Goal: Task Accomplishment & Management: Manage account settings

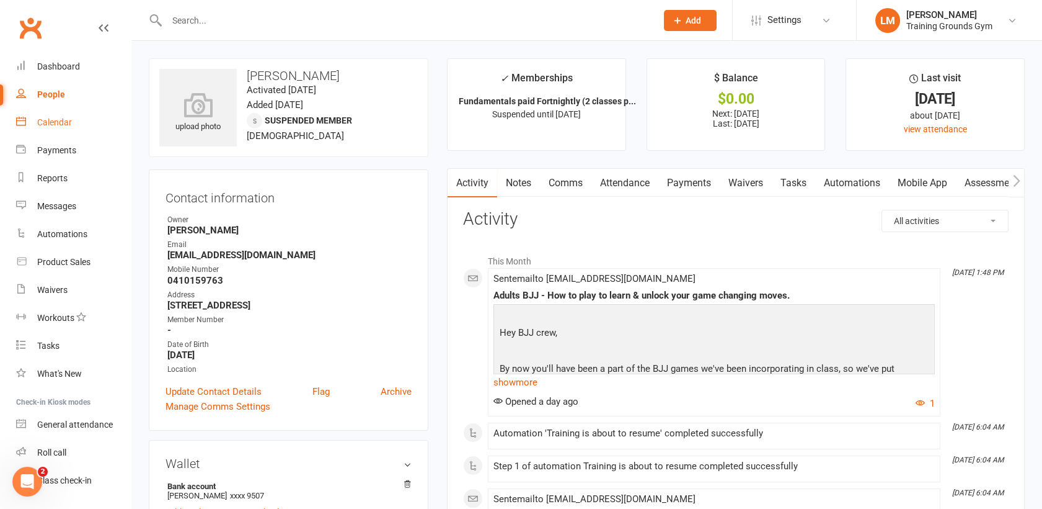
scroll to position [32, 0]
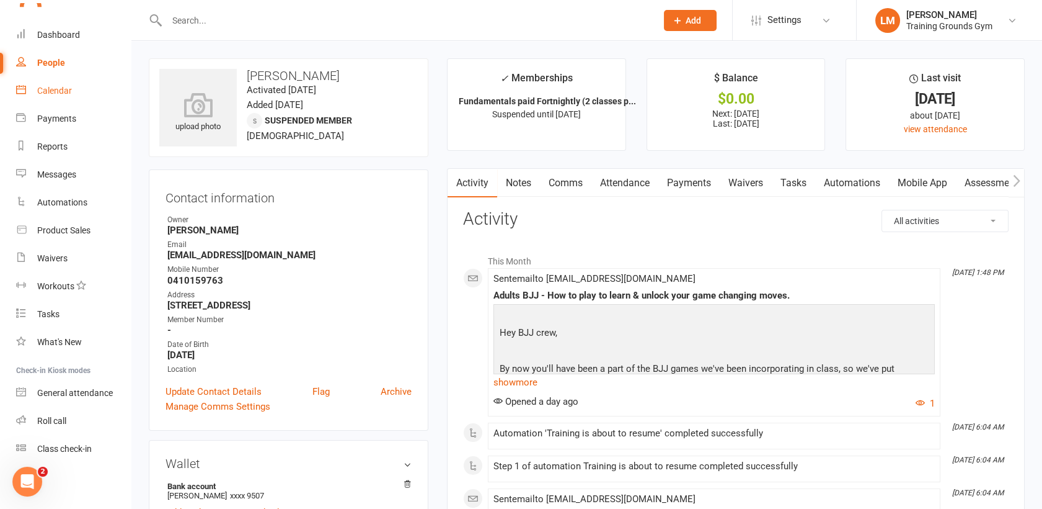
click at [57, 88] on div "Calendar" at bounding box center [54, 91] width 35 height 10
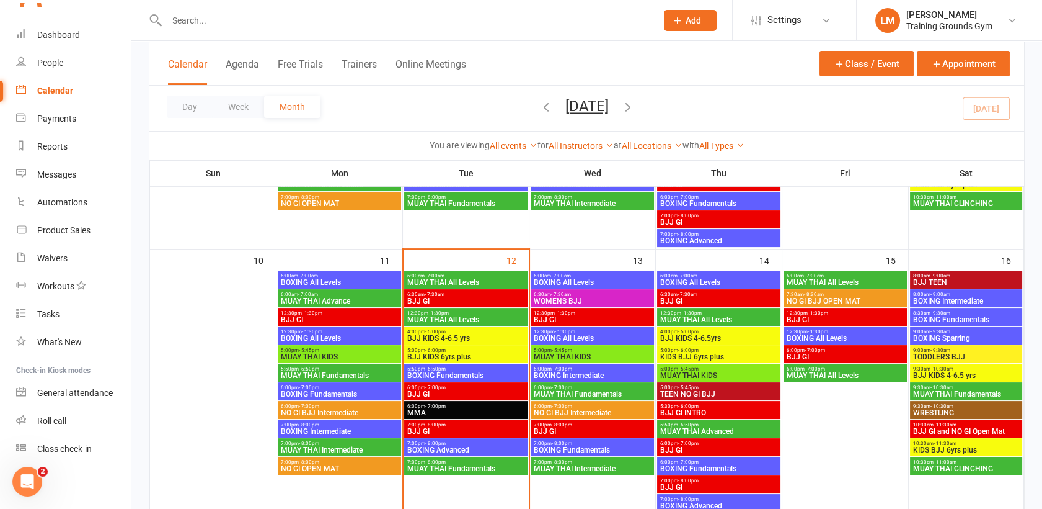
scroll to position [553, 0]
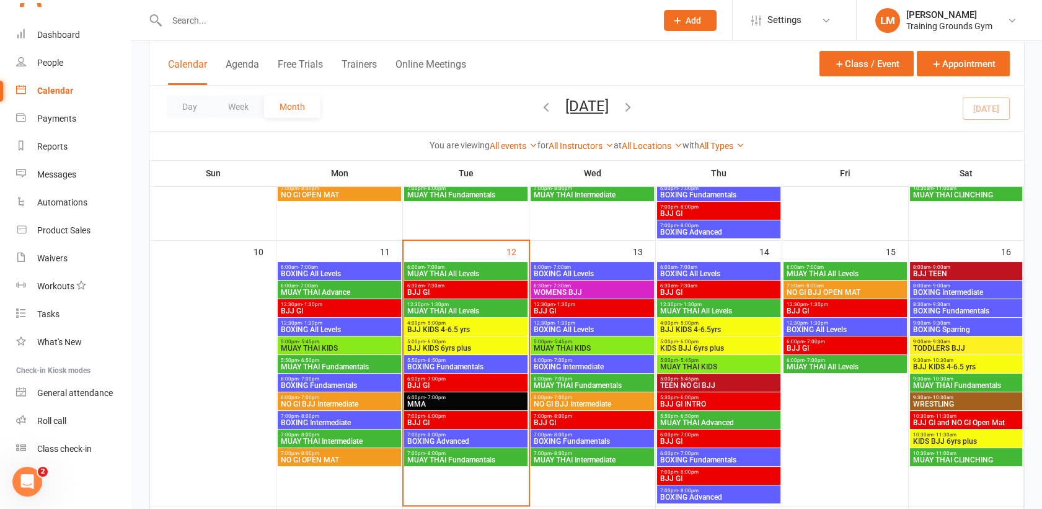
click at [491, 355] on div "5:50pm - 6:50pm BOXING Fundamentals" at bounding box center [465, 364] width 123 height 18
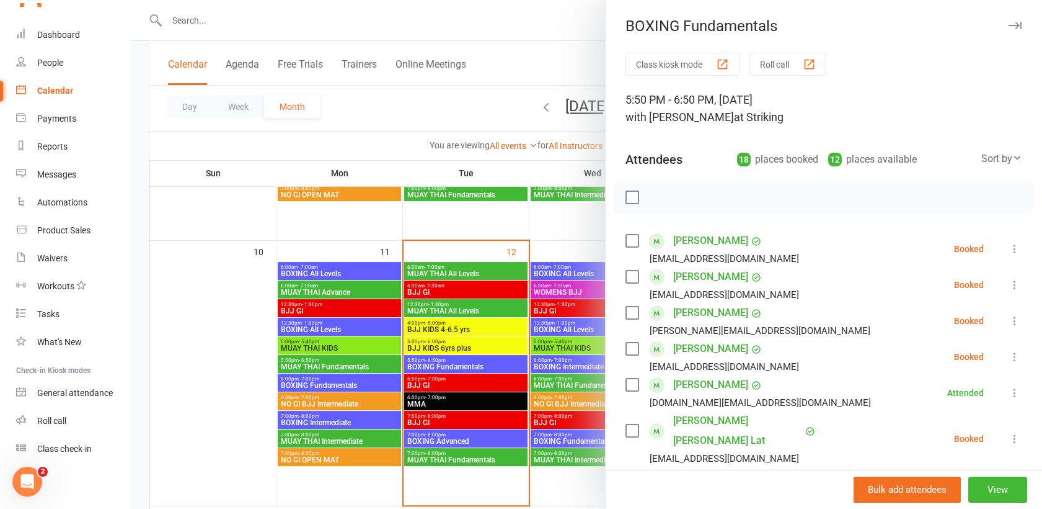
click at [631, 237] on label at bounding box center [632, 240] width 12 height 12
click at [630, 272] on label at bounding box center [632, 276] width 12 height 12
click at [630, 310] on label at bounding box center [632, 312] width 12 height 12
click at [630, 348] on label at bounding box center [632, 348] width 12 height 12
click at [633, 380] on label at bounding box center [632, 384] width 12 height 12
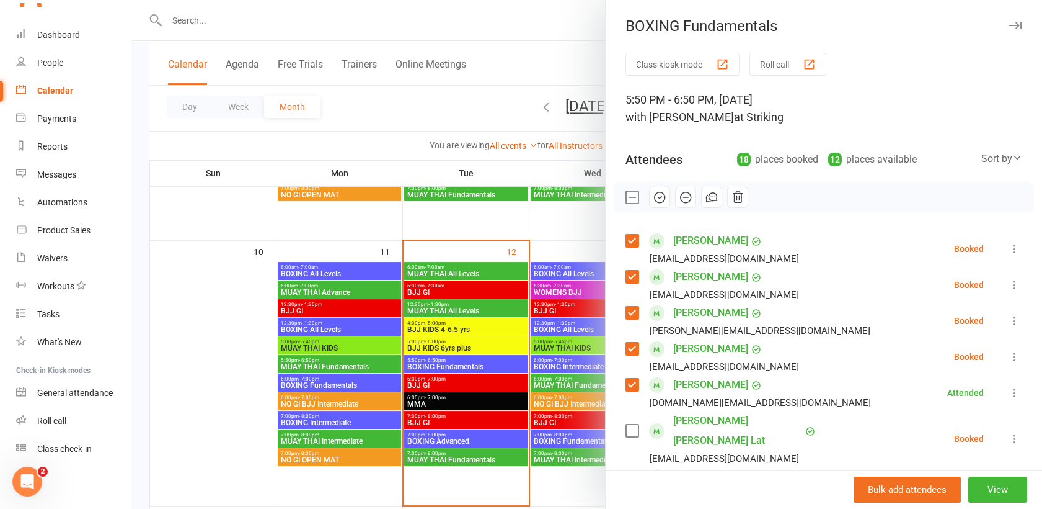
click at [626, 424] on label at bounding box center [632, 430] width 12 height 12
click at [626, 470] on label at bounding box center [632, 476] width 12 height 12
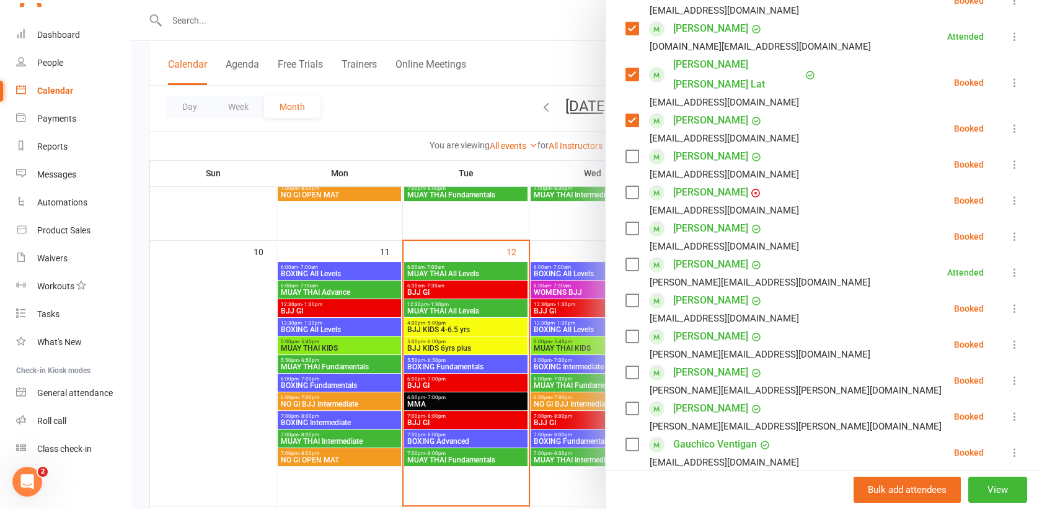
scroll to position [360, 0]
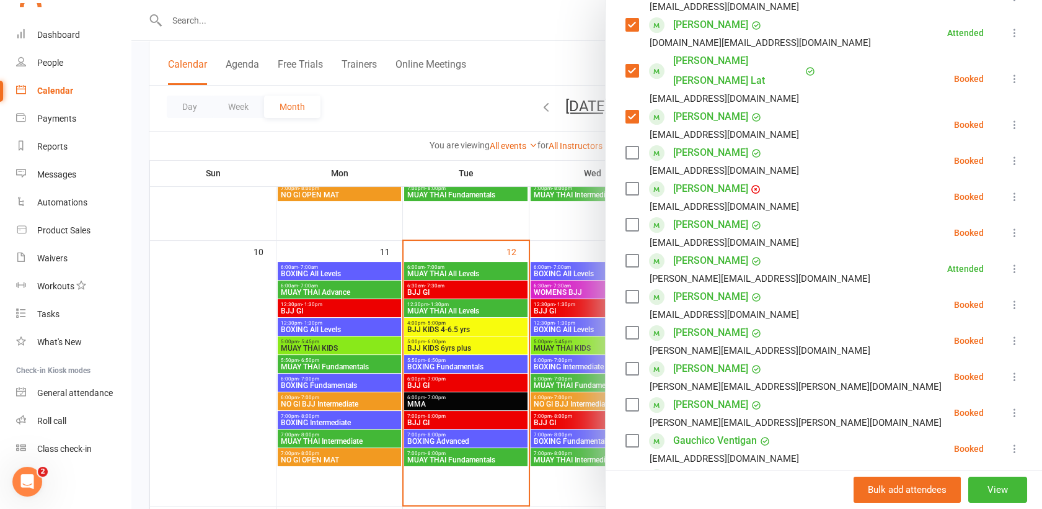
click at [626, 146] on label at bounding box center [632, 152] width 12 height 12
click at [628, 182] on label at bounding box center [632, 188] width 12 height 12
click at [627, 218] on label at bounding box center [632, 224] width 12 height 12
click at [628, 254] on label at bounding box center [632, 260] width 12 height 12
click at [628, 290] on label at bounding box center [632, 296] width 12 height 12
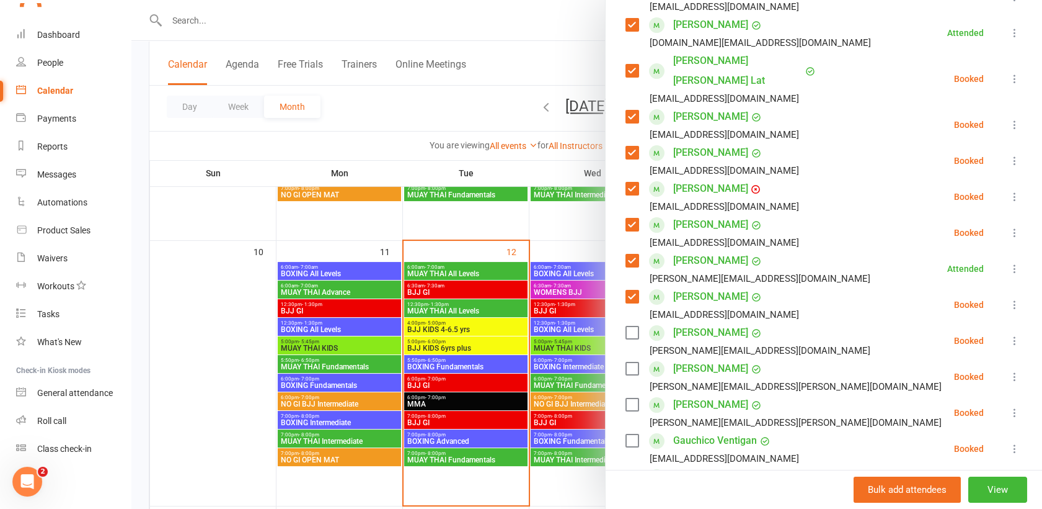
click at [628, 326] on label at bounding box center [632, 332] width 12 height 12
click at [631, 398] on label at bounding box center [632, 404] width 12 height 12
click at [629, 434] on label at bounding box center [632, 440] width 12 height 12
click at [627, 470] on label at bounding box center [632, 476] width 12 height 12
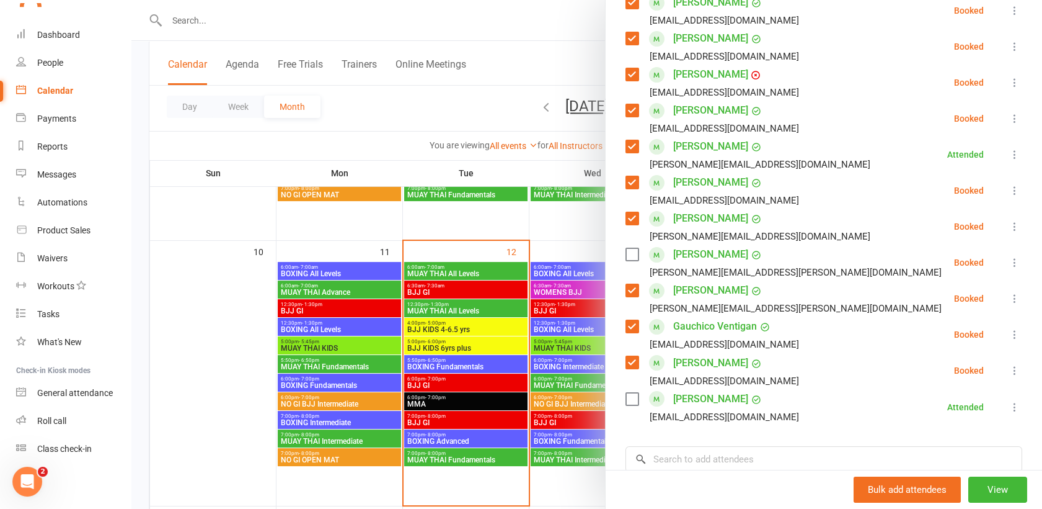
scroll to position [492, 0]
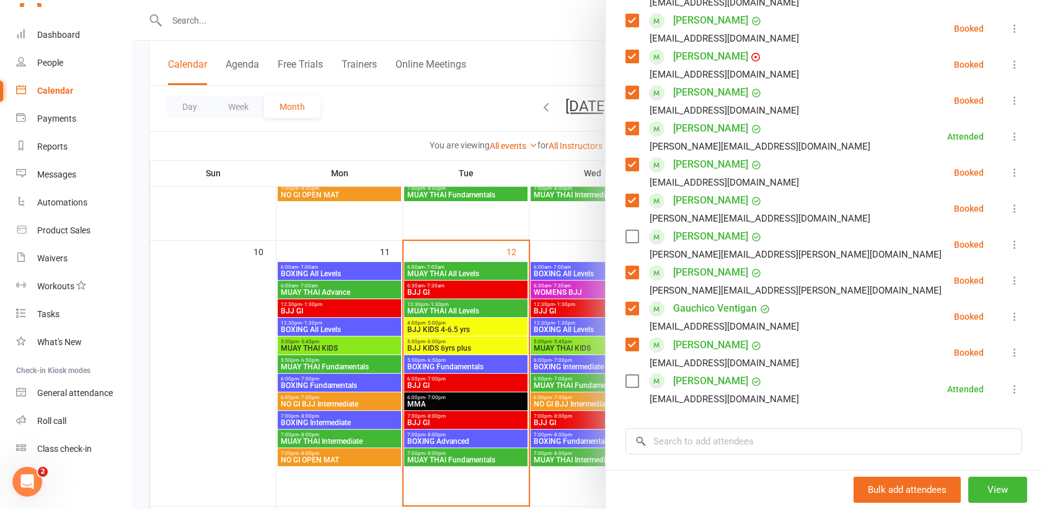
click at [628, 375] on label at bounding box center [632, 381] width 12 height 12
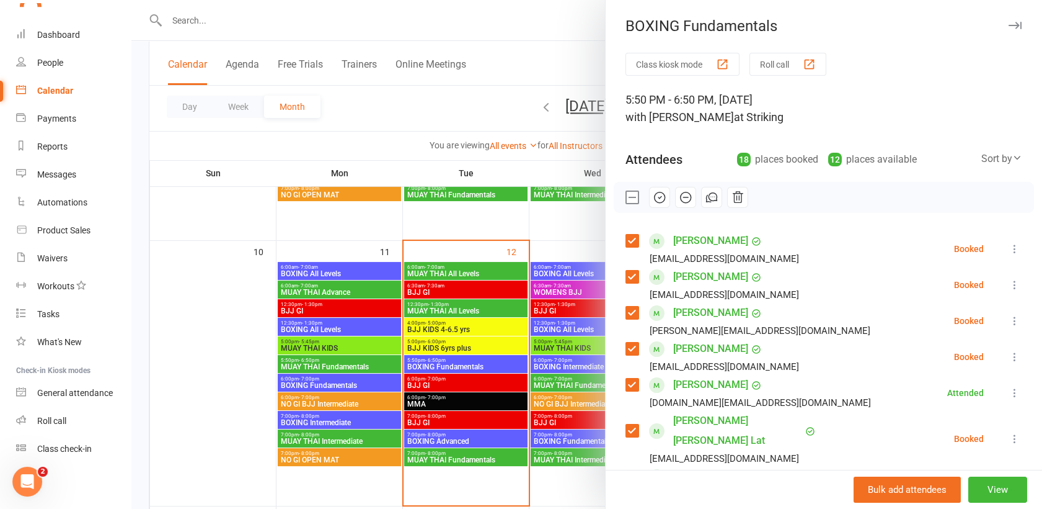
click at [653, 197] on icon "button" at bounding box center [660, 197] width 14 height 14
click at [57, 32] on div "Dashboard" at bounding box center [58, 35] width 43 height 10
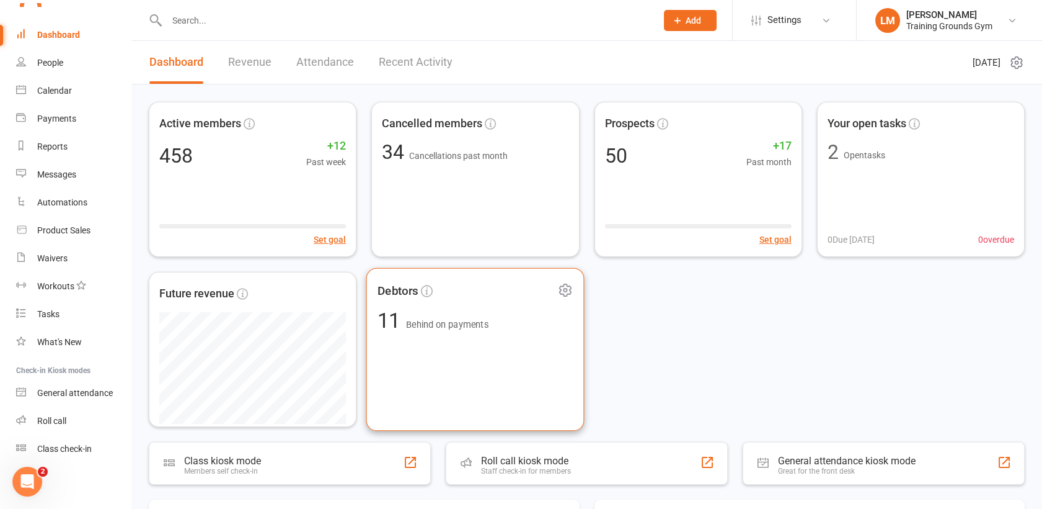
click at [541, 356] on div "Debtors 11 Behind on payments" at bounding box center [476, 349] width 218 height 163
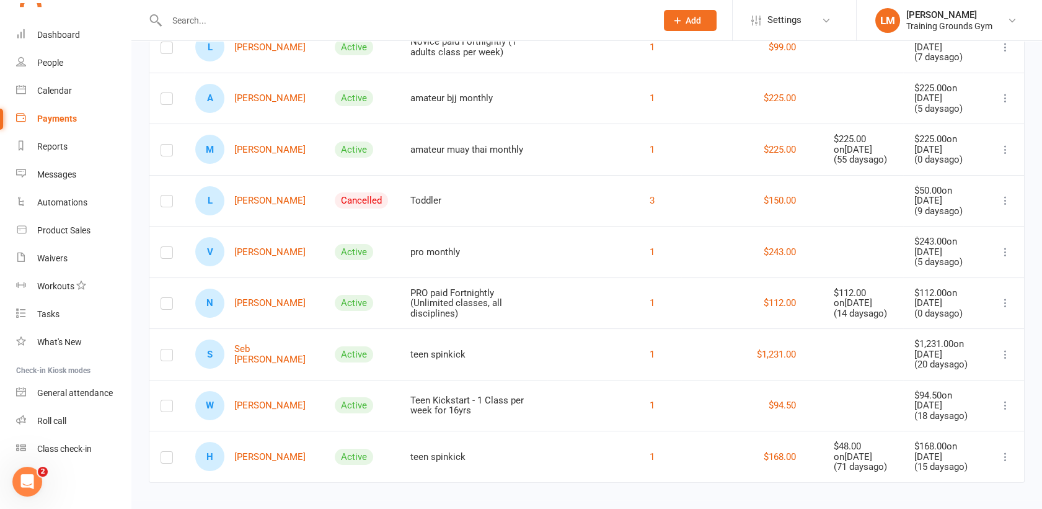
scroll to position [349, 0]
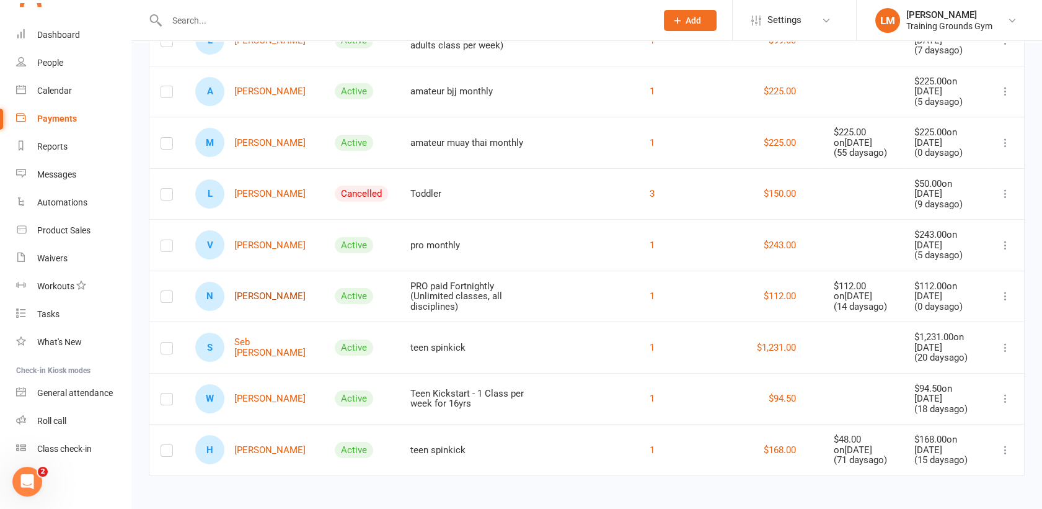
click at [261, 300] on link "N [PERSON_NAME]" at bounding box center [250, 296] width 110 height 29
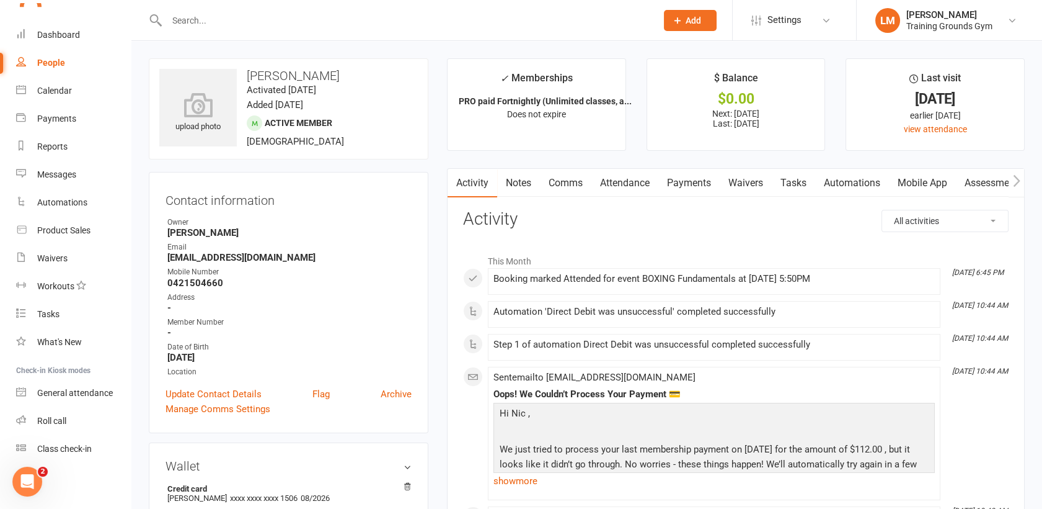
click at [700, 181] on link "Payments" at bounding box center [689, 183] width 61 height 29
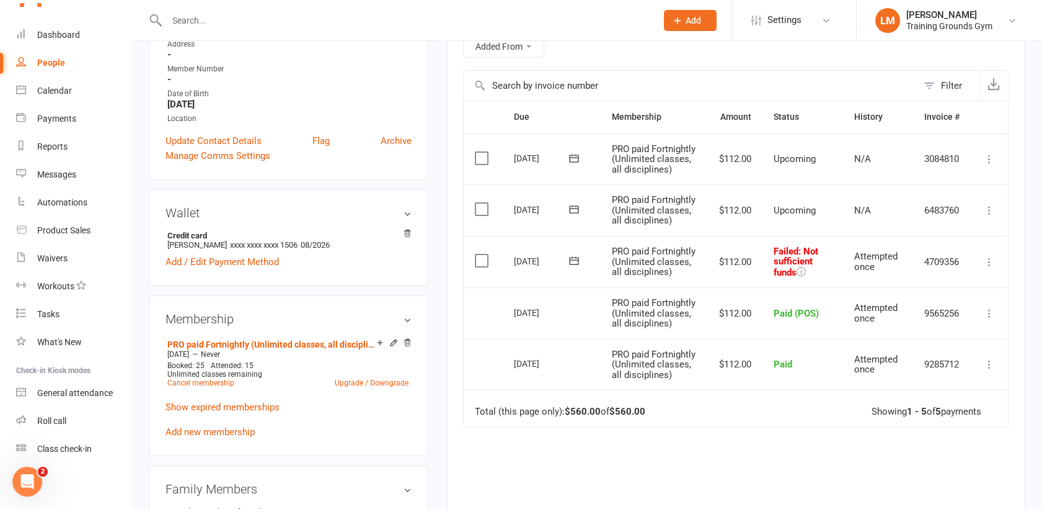
scroll to position [255, 0]
click at [987, 266] on icon at bounding box center [990, 260] width 12 height 12
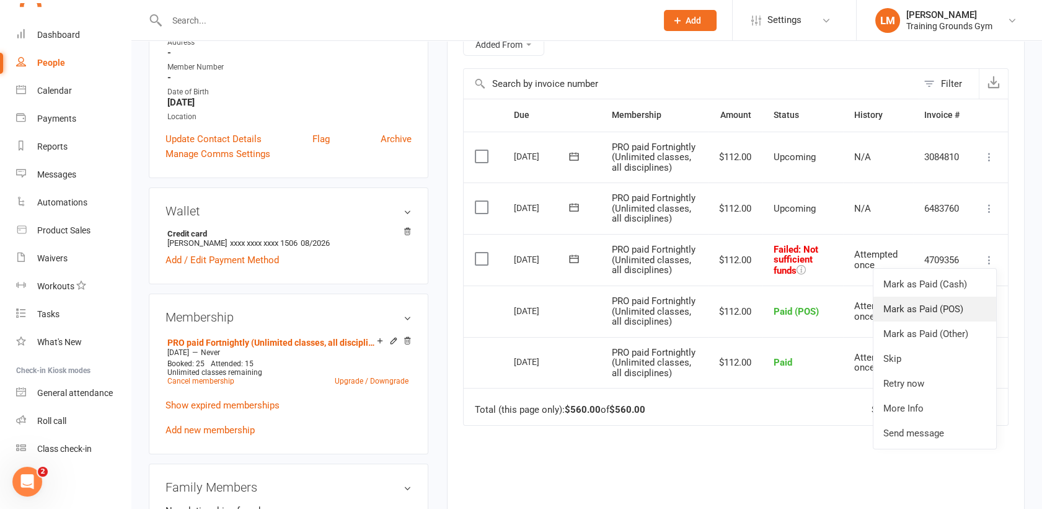
click at [965, 321] on link "Mark as Paid (POS)" at bounding box center [935, 308] width 123 height 25
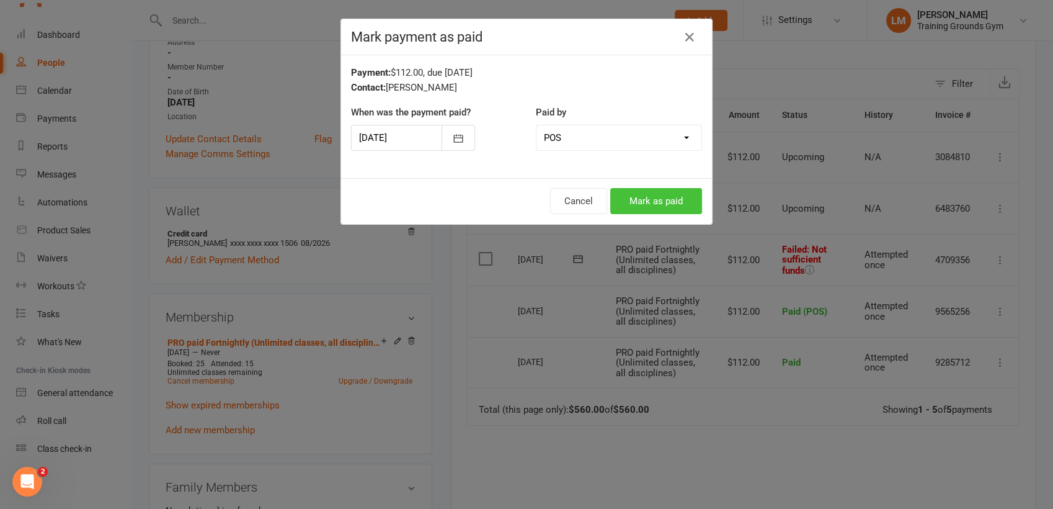
click at [642, 195] on button "Mark as paid" at bounding box center [656, 201] width 92 height 26
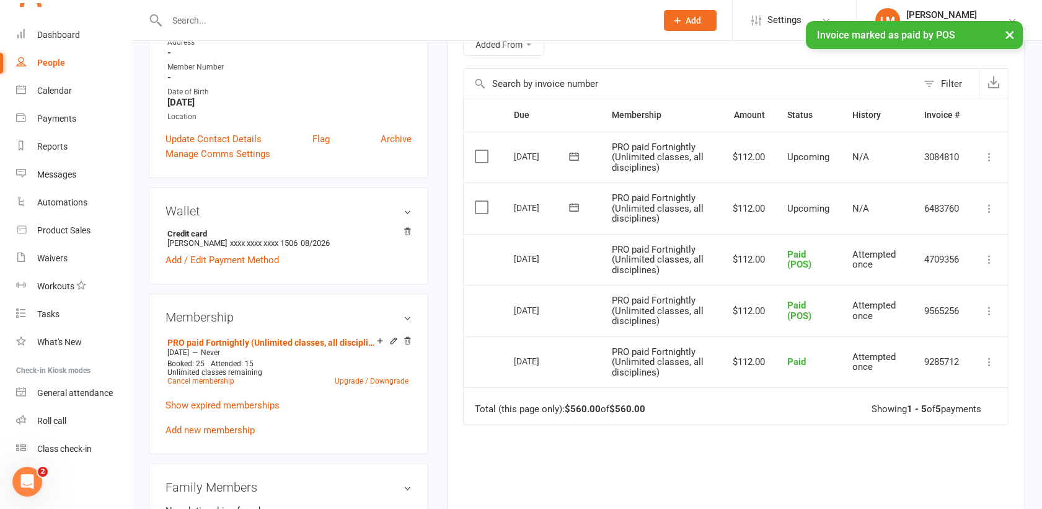
click at [74, 21] on div "× Invoice marked as paid by POS" at bounding box center [513, 21] width 1026 height 0
click at [55, 21] on div "× Invoice marked as paid by POS" at bounding box center [513, 21] width 1026 height 0
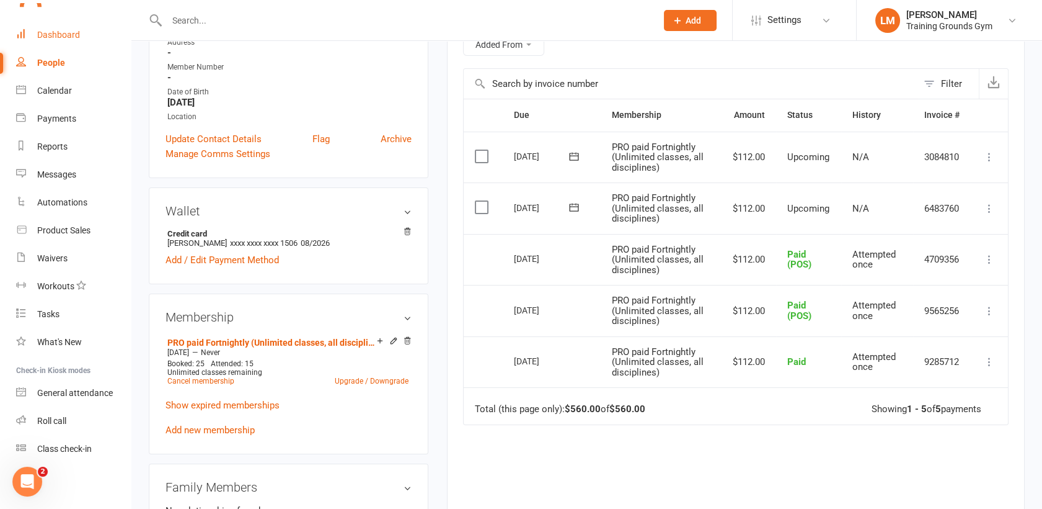
click at [58, 27] on link "Dashboard" at bounding box center [73, 35] width 115 height 28
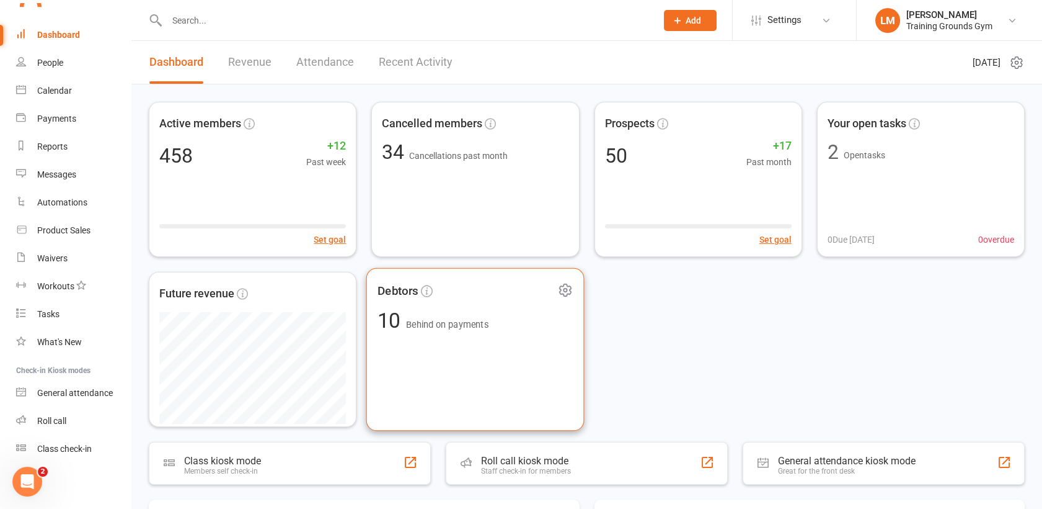
click at [461, 357] on div "Debtors 10 Behind on payments" at bounding box center [476, 349] width 218 height 163
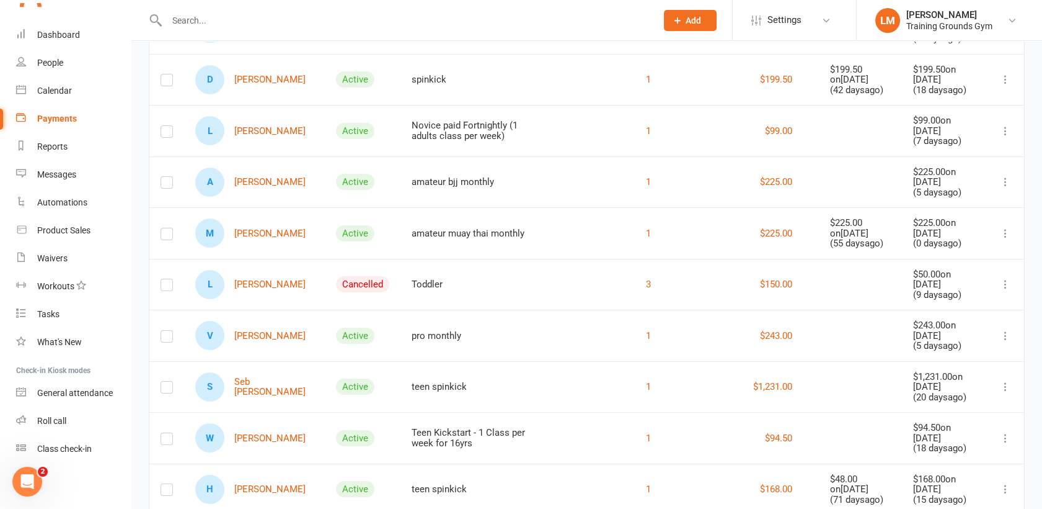
scroll to position [298, 0]
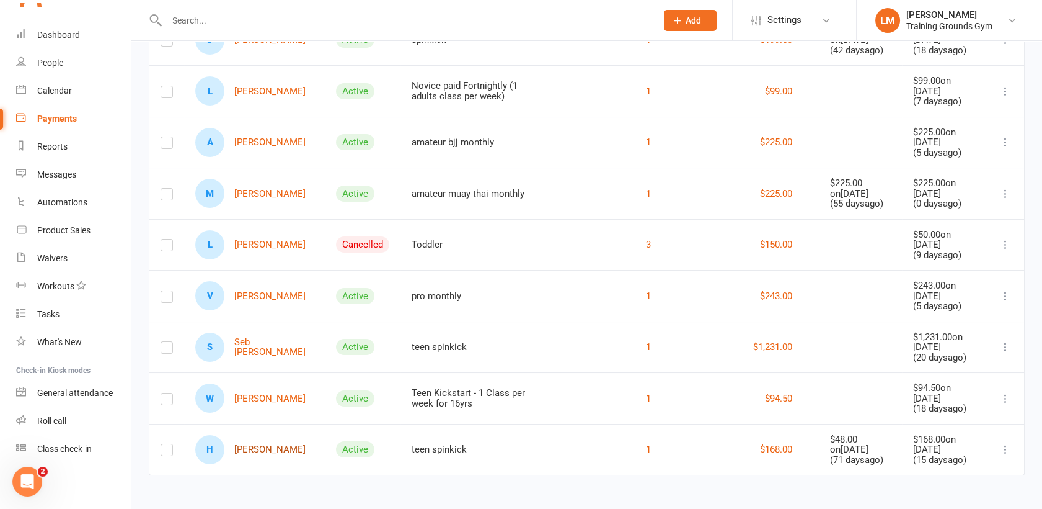
click at [264, 441] on link "H [PERSON_NAME]" at bounding box center [250, 449] width 110 height 29
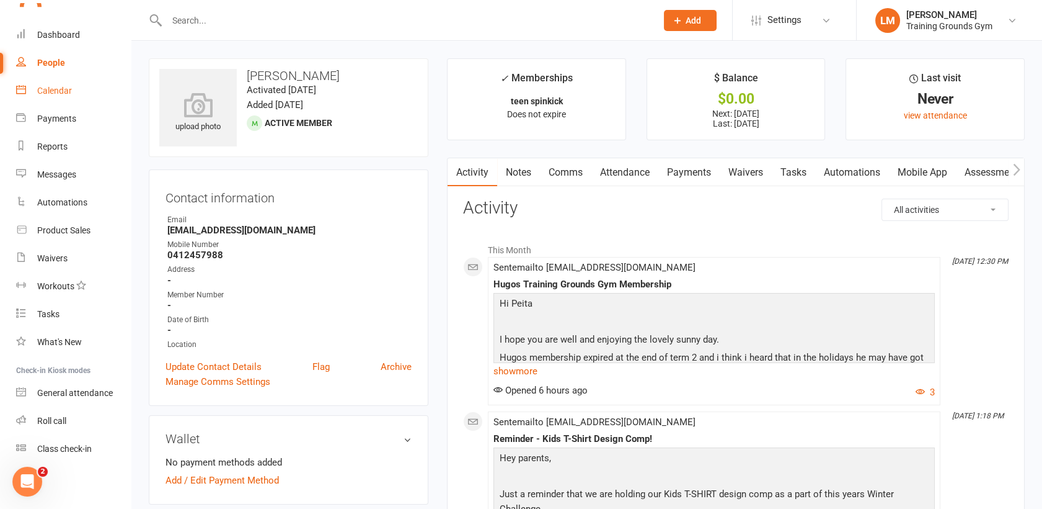
click at [58, 92] on div "Calendar" at bounding box center [54, 91] width 35 height 10
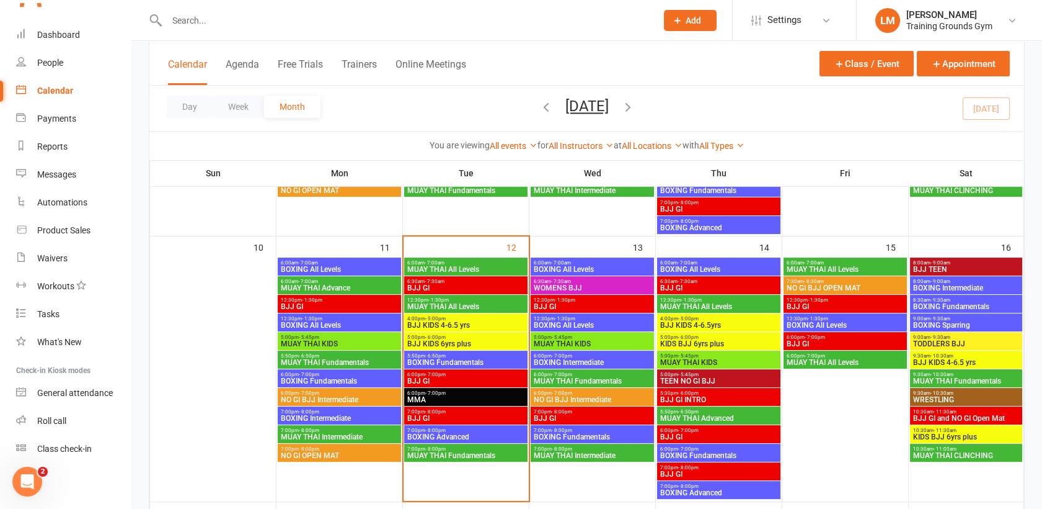
scroll to position [566, 0]
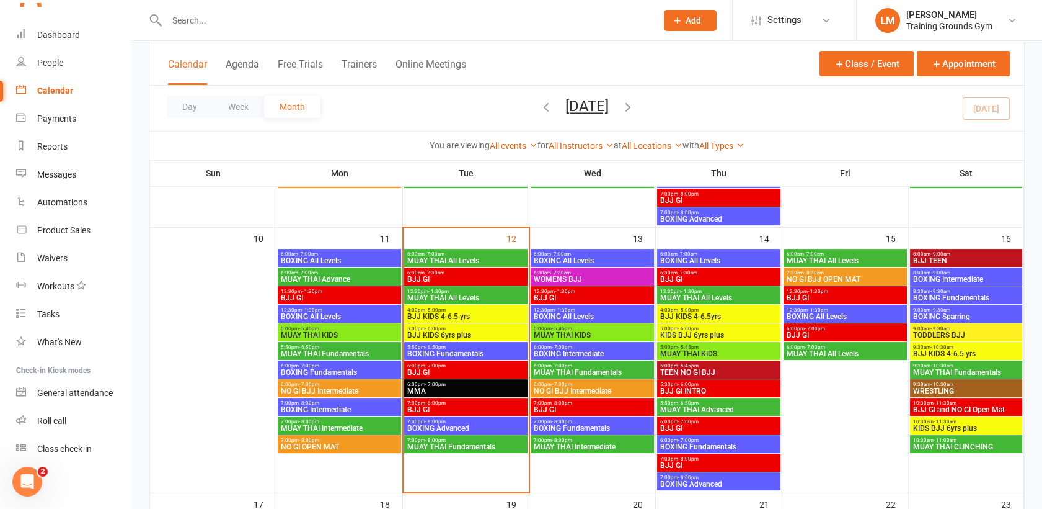
click at [424, 372] on span "BJJ GI" at bounding box center [466, 371] width 118 height 7
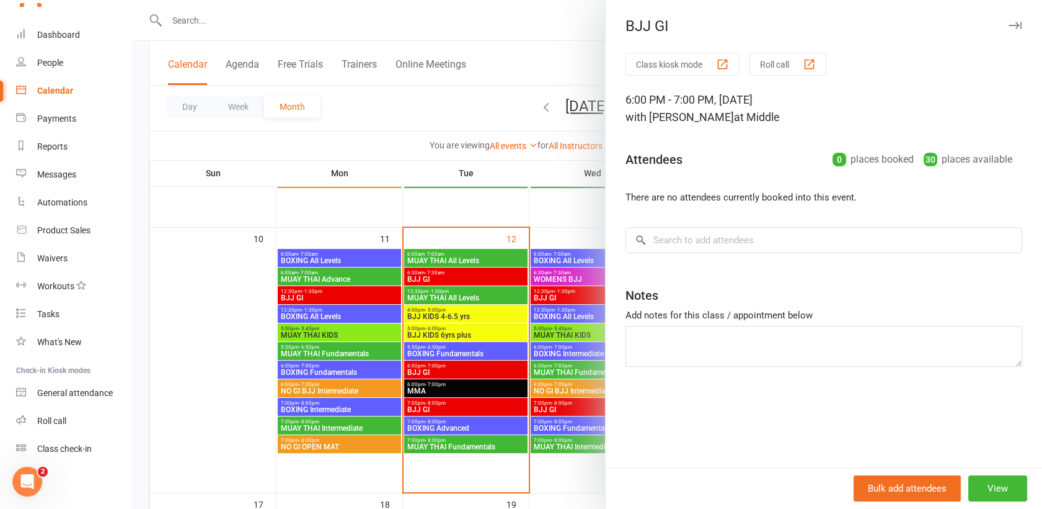
click at [430, 383] on div at bounding box center [586, 254] width 911 height 509
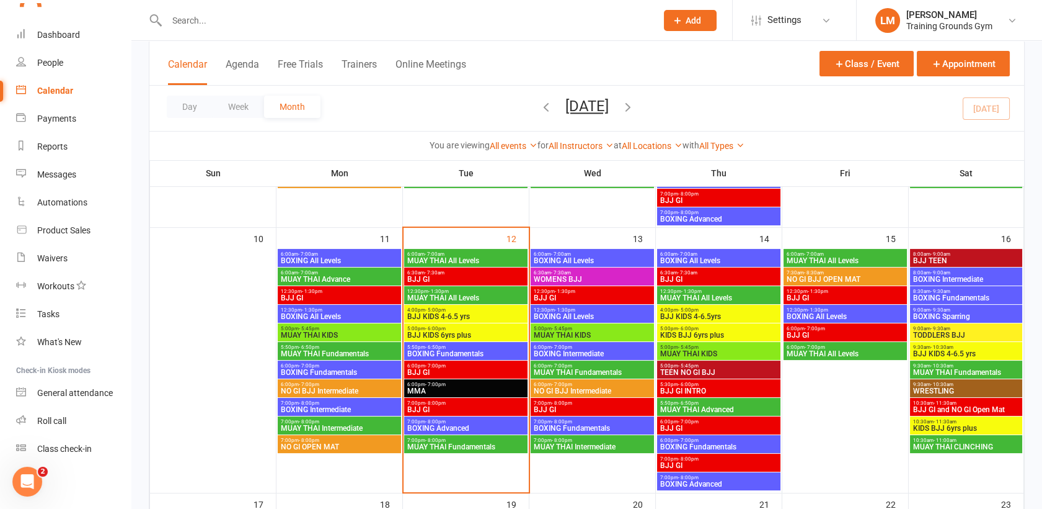
click at [430, 383] on span "- 7:00pm" at bounding box center [435, 384] width 20 height 6
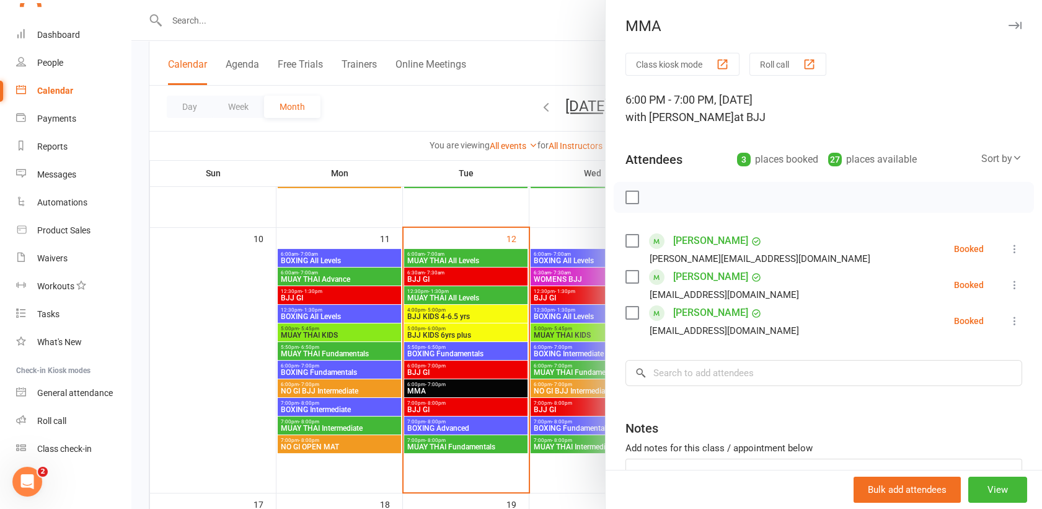
click at [626, 196] on label at bounding box center [632, 197] width 12 height 12
click at [657, 197] on icon "button" at bounding box center [660, 197] width 14 height 14
click at [208, 21] on div at bounding box center [586, 254] width 911 height 509
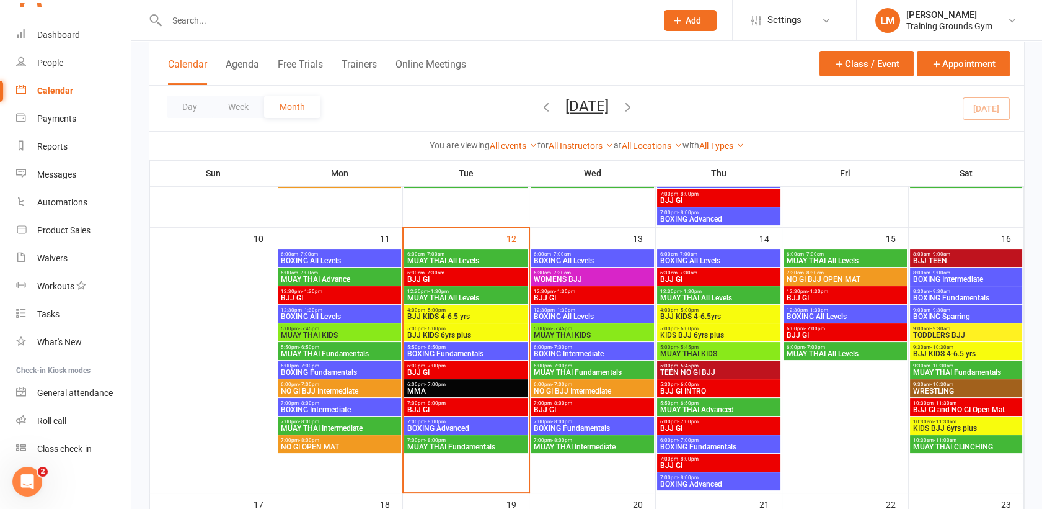
click at [192, 22] on input "text" at bounding box center [405, 20] width 485 height 17
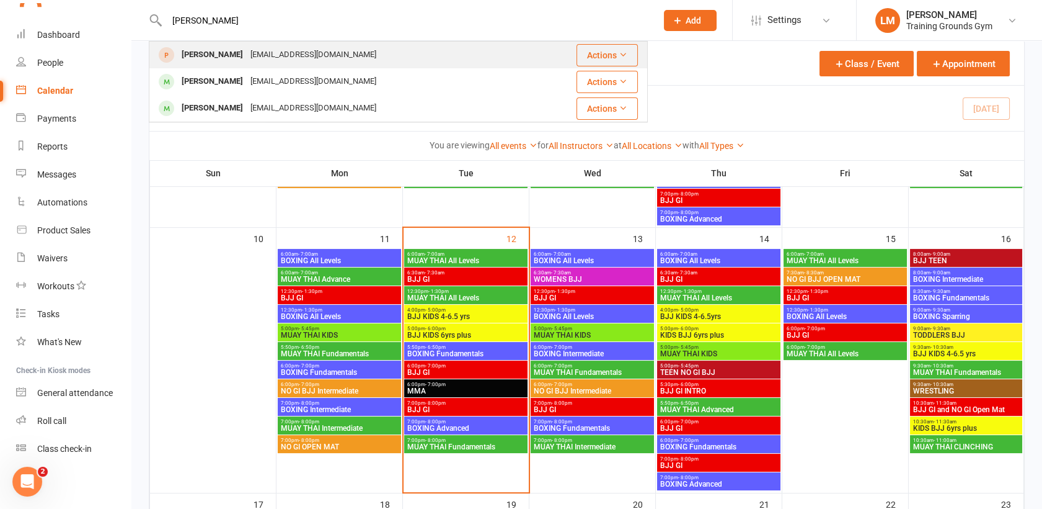
type input "[PERSON_NAME]"
click at [203, 54] on div "[PERSON_NAME]" at bounding box center [212, 55] width 69 height 18
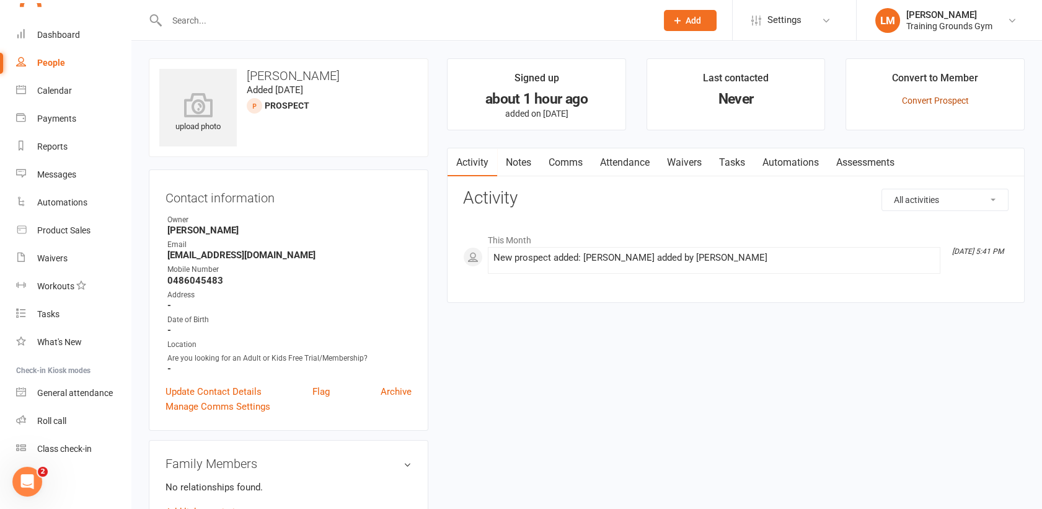
click at [938, 96] on link "Convert Prospect" at bounding box center [935, 101] width 67 height 10
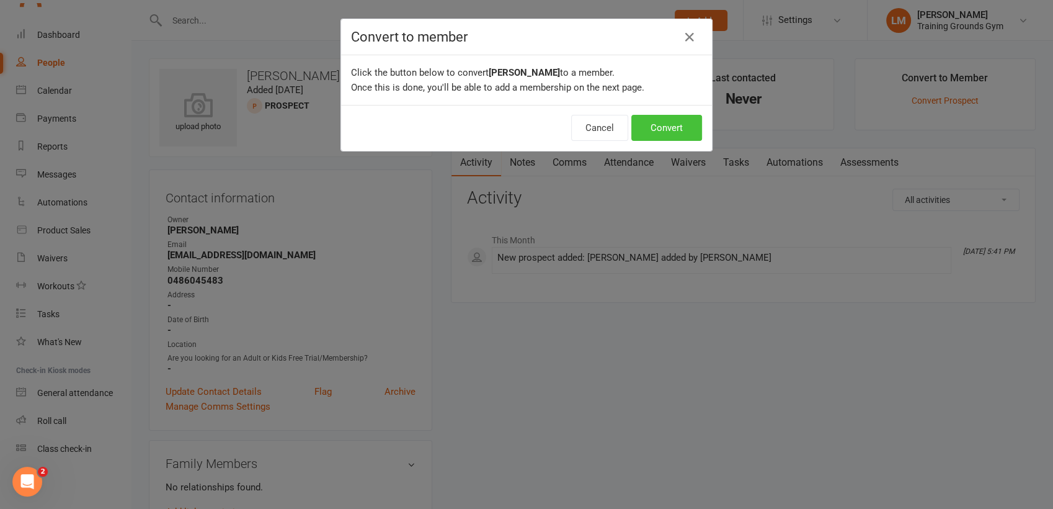
click at [658, 120] on button "Convert" at bounding box center [666, 128] width 71 height 26
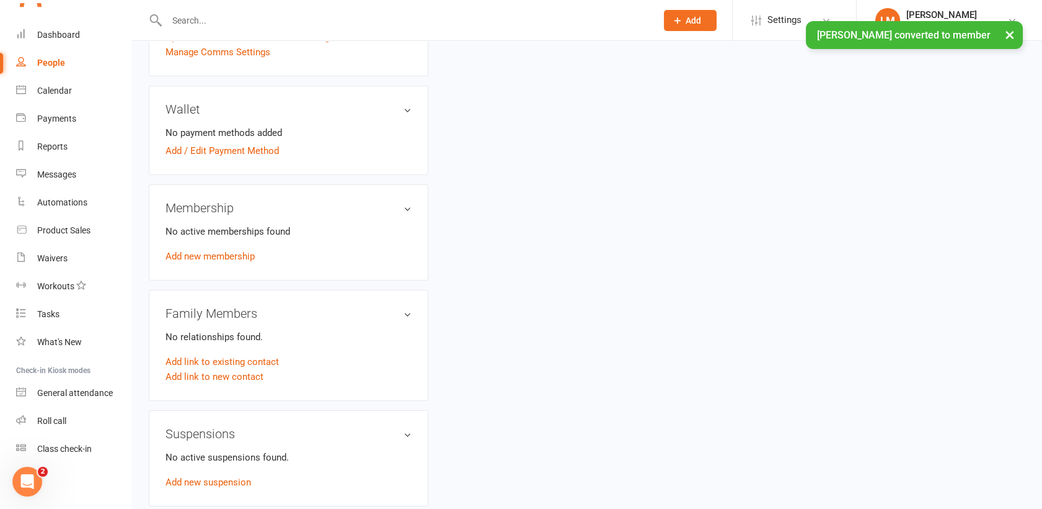
scroll to position [356, 0]
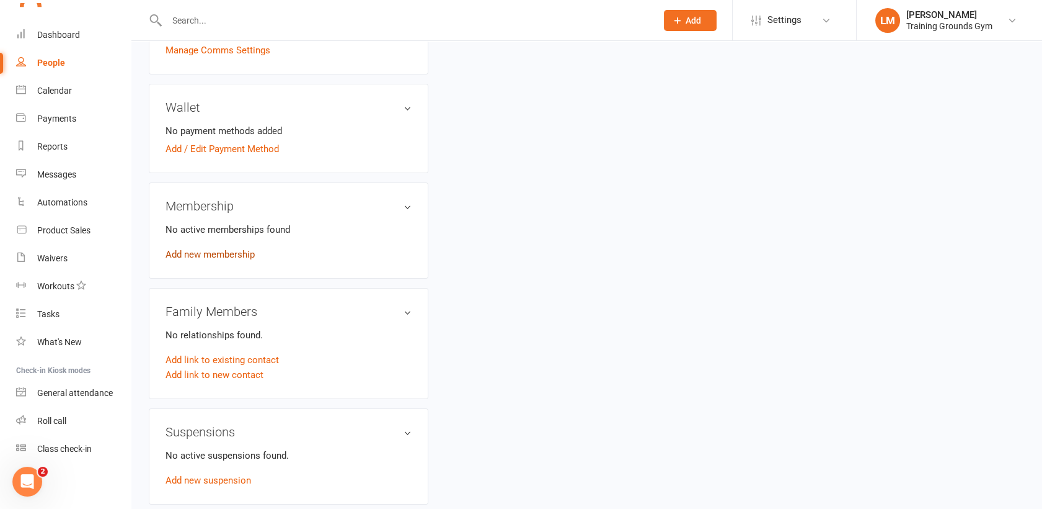
click at [194, 252] on link "Add new membership" at bounding box center [210, 254] width 89 height 11
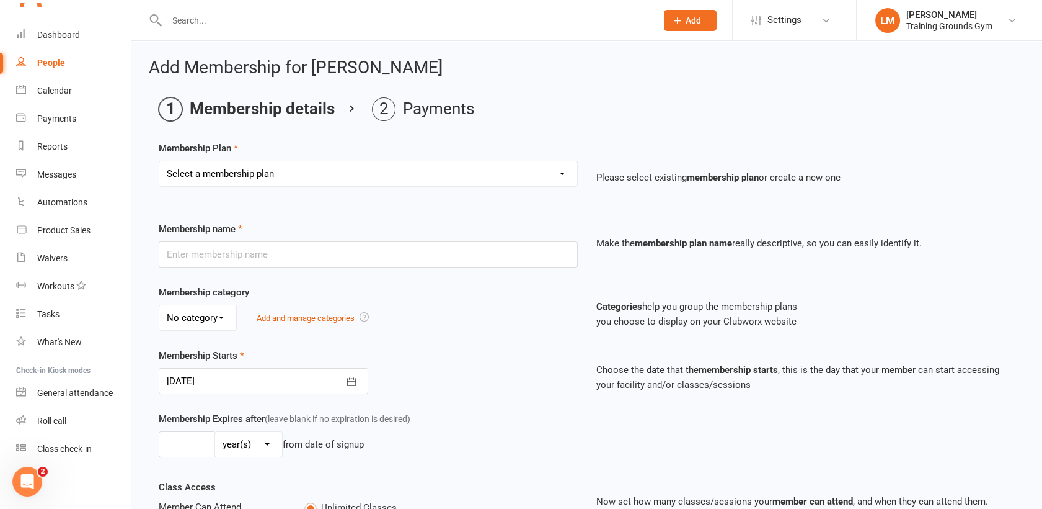
click at [517, 176] on select "Select a membership plan Create new Membership Plan Trial Basic for beginners a…" at bounding box center [368, 173] width 418 height 25
select select "2"
click at [159, 161] on select "Select a membership plan Create new Membership Plan Trial Basic for beginners a…" at bounding box center [368, 173] width 418 height 25
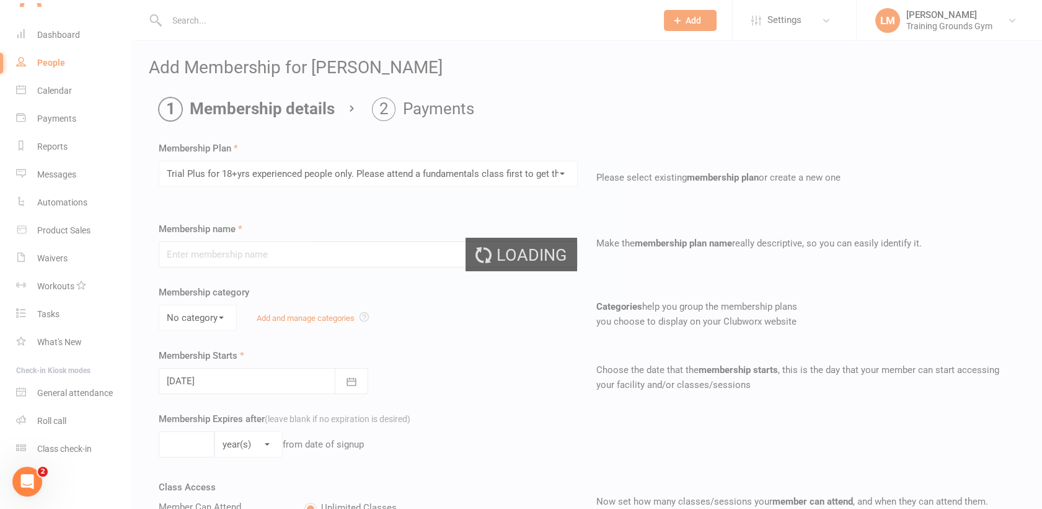
type input "Trial Plus for 18+yrs experienced people only. Please attend a fundamentals cla…"
select select "0"
type input "10"
select select "0"
type input "5"
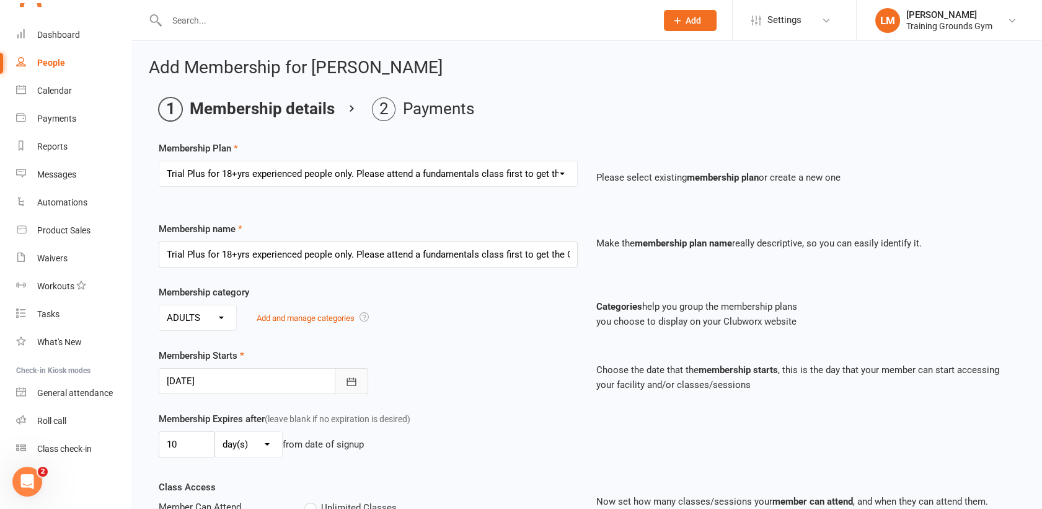
click at [354, 375] on icon "button" at bounding box center [351, 381] width 12 height 12
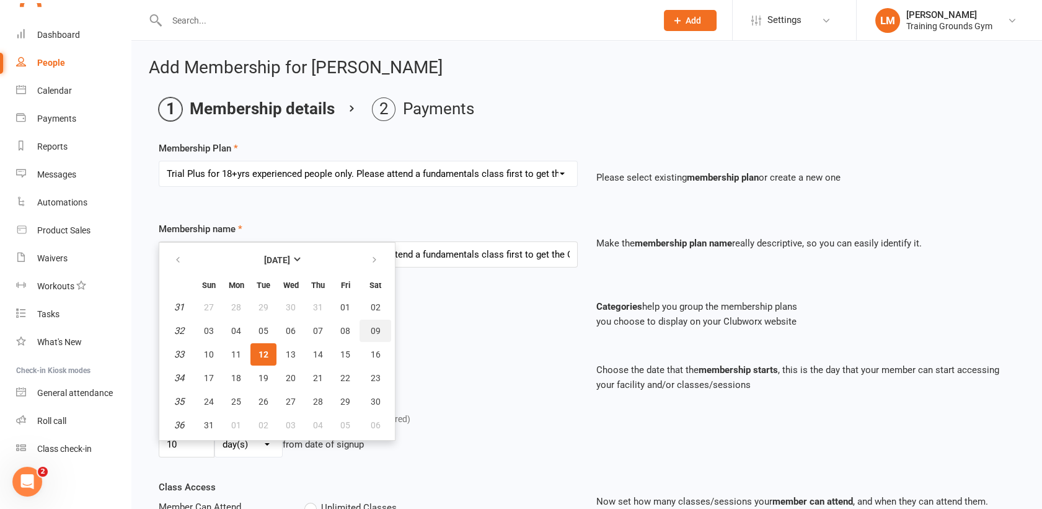
click at [373, 331] on span "09" at bounding box center [376, 331] width 10 height 10
type input "[DATE]"
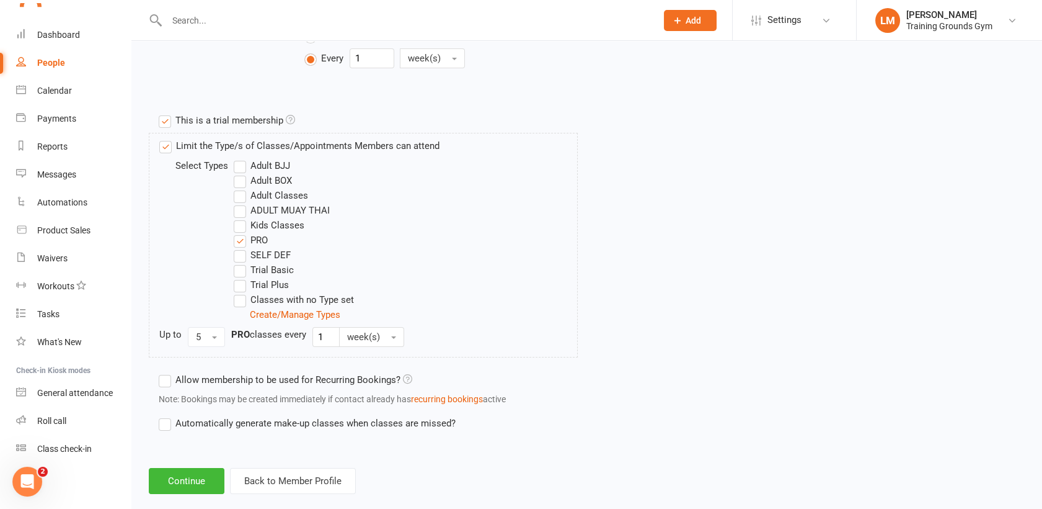
scroll to position [553, 0]
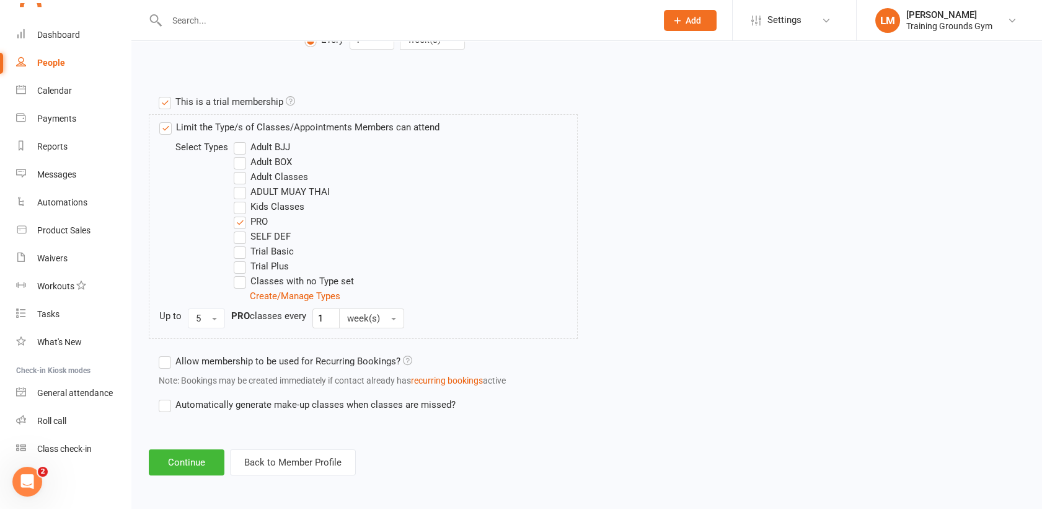
click at [174, 460] on button "Continue" at bounding box center [187, 462] width 76 height 26
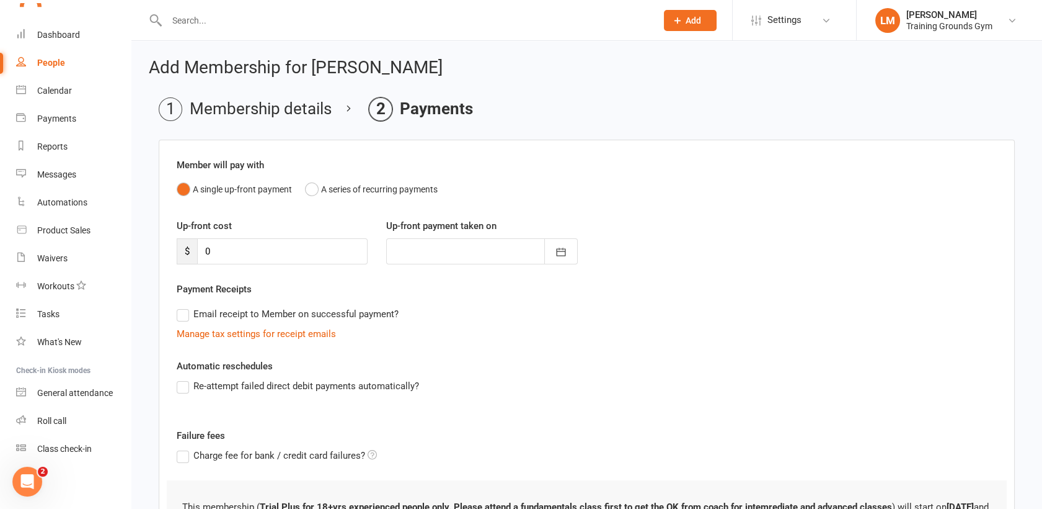
scroll to position [131, 0]
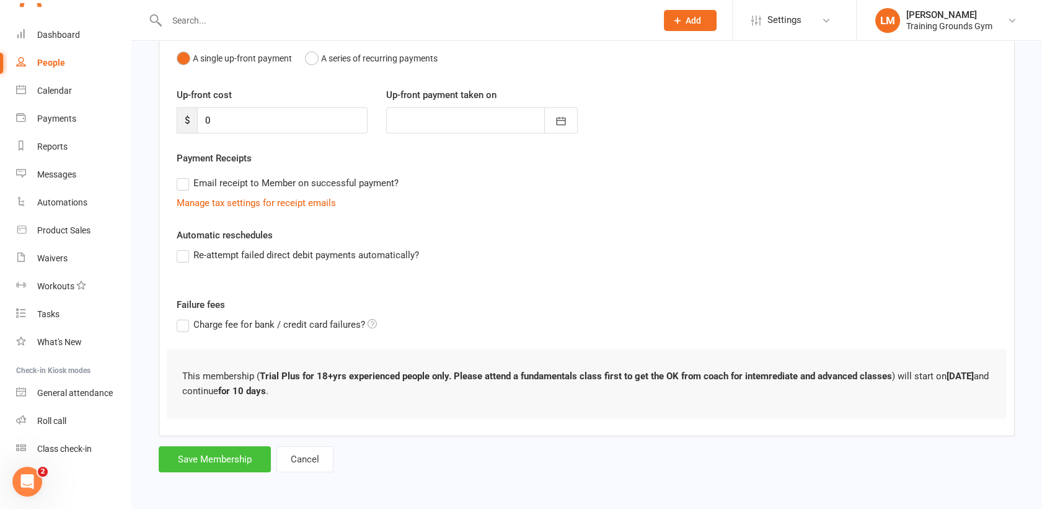
click at [203, 461] on button "Save Membership" at bounding box center [215, 459] width 112 height 26
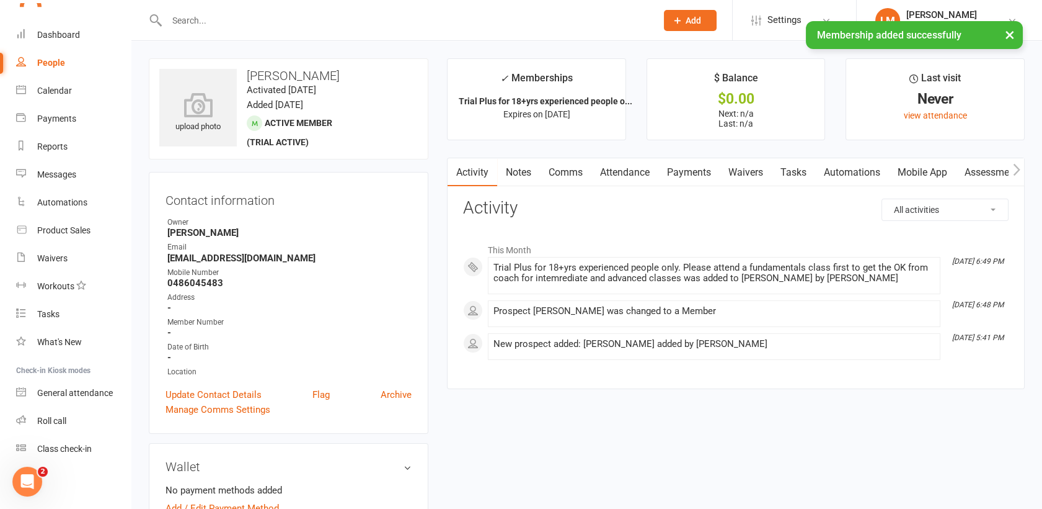
click at [753, 166] on link "Waivers" at bounding box center [746, 172] width 52 height 29
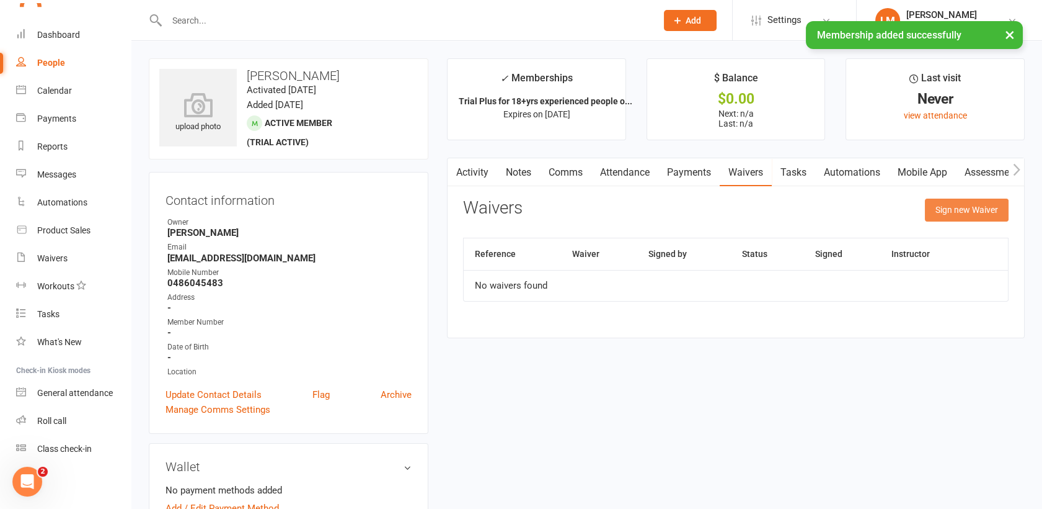
click at [958, 203] on button "Sign new Waiver" at bounding box center [967, 209] width 84 height 22
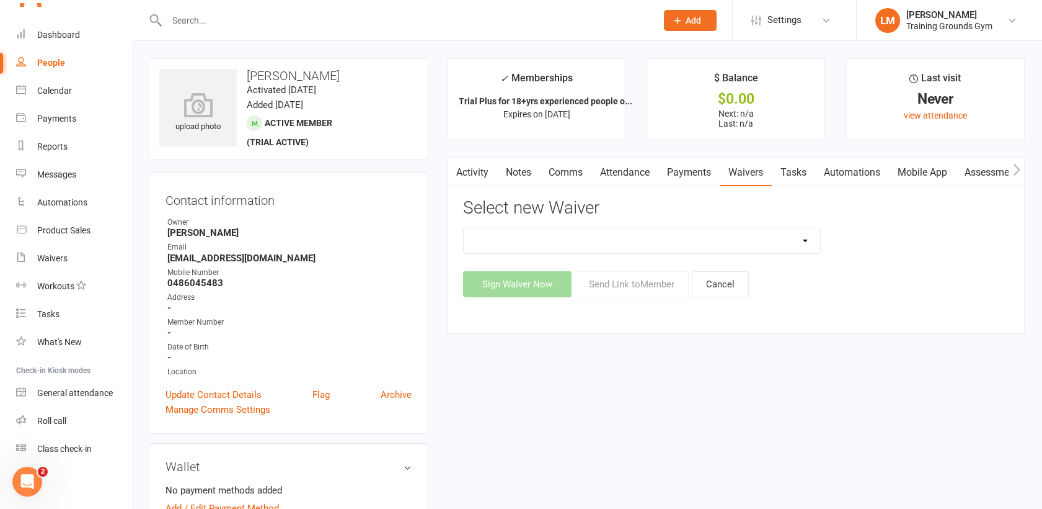
click at [662, 246] on select "New Member Sign Up Waiver for 16yrs plus & Adult Memberships Only Trial U16 Kid…" at bounding box center [642, 240] width 357 height 25
select select "14034"
click at [464, 228] on select "New Member Sign Up Waiver for 16yrs plus & Adult Memberships Only Trial U16 Kid…" at bounding box center [642, 240] width 357 height 25
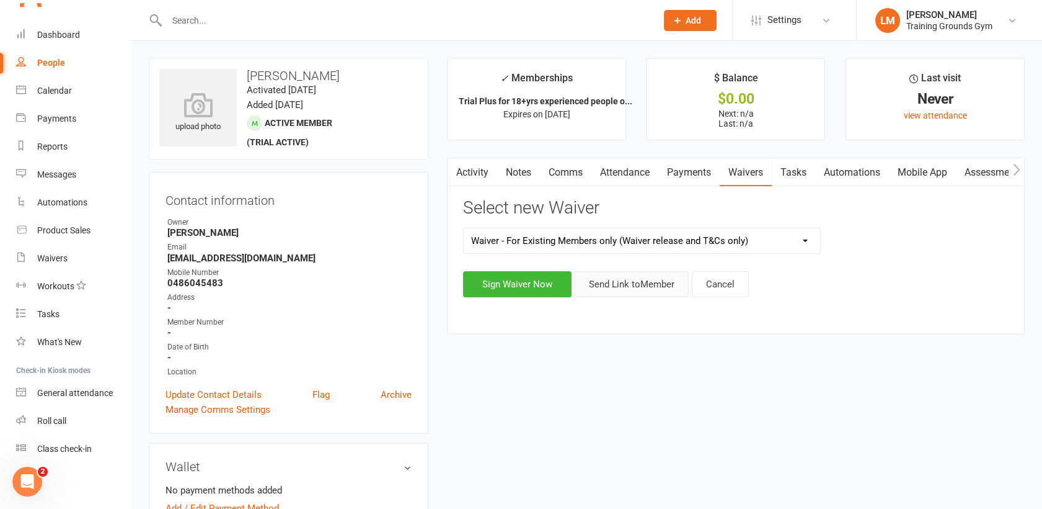
click at [646, 288] on button "Send Link to Member" at bounding box center [632, 284] width 114 height 26
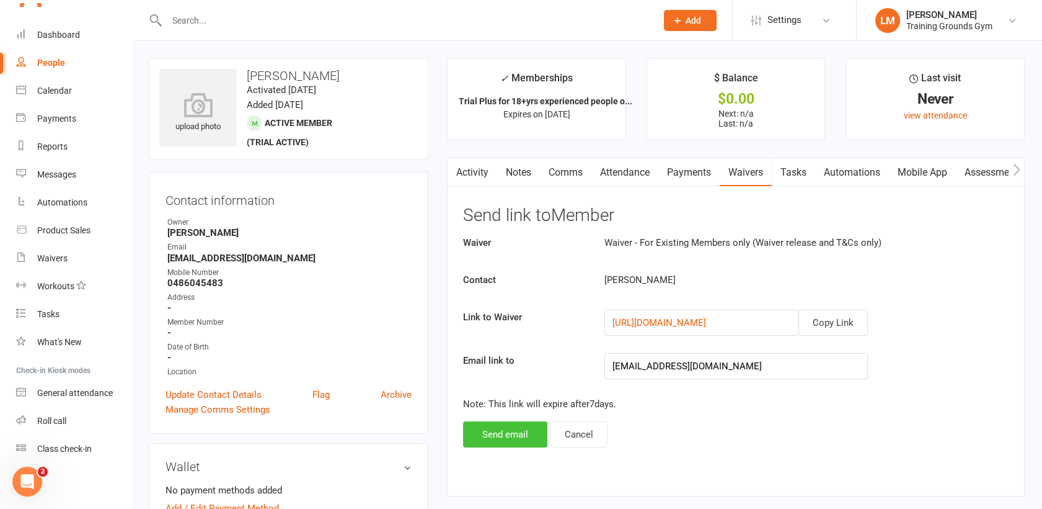
click at [530, 428] on button "Send email" at bounding box center [505, 434] width 84 height 26
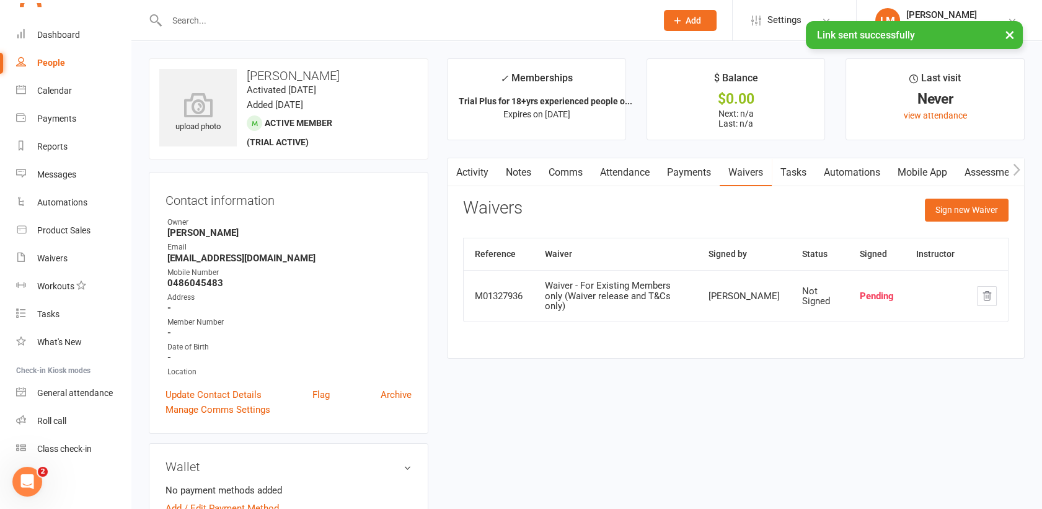
click at [620, 172] on link "Attendance" at bounding box center [625, 172] width 67 height 29
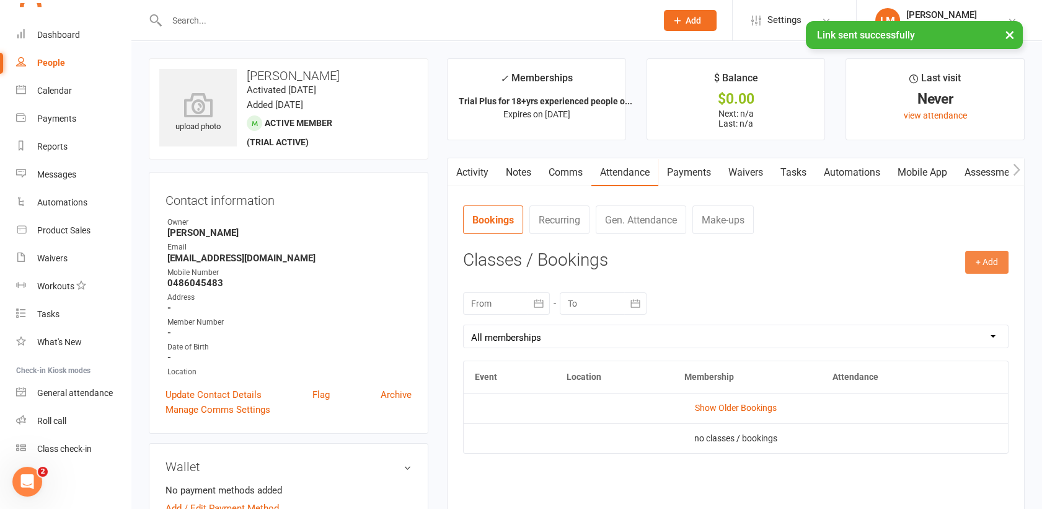
click at [992, 258] on button "+ Add" at bounding box center [987, 262] width 43 height 22
click at [967, 282] on link "Book Event" at bounding box center [947, 290] width 123 height 25
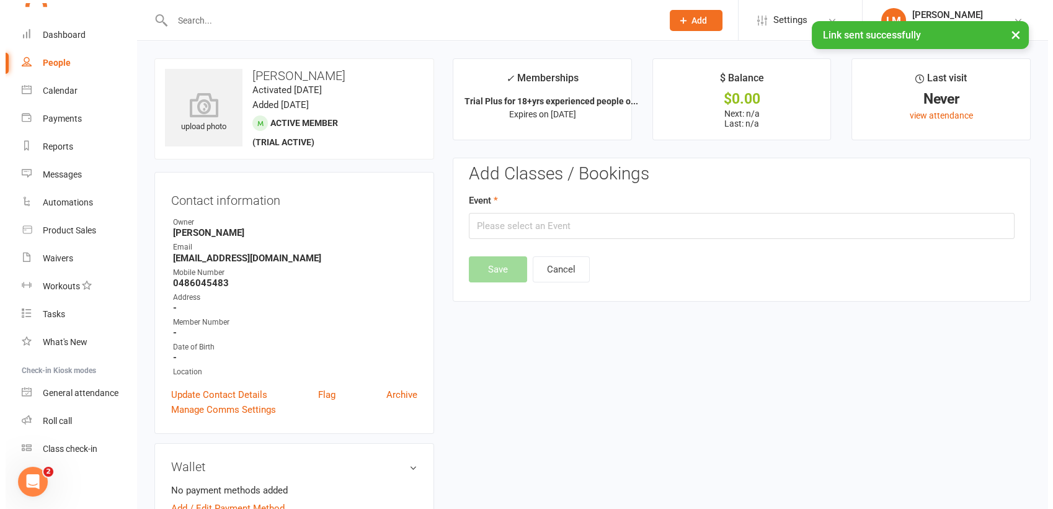
scroll to position [95, 0]
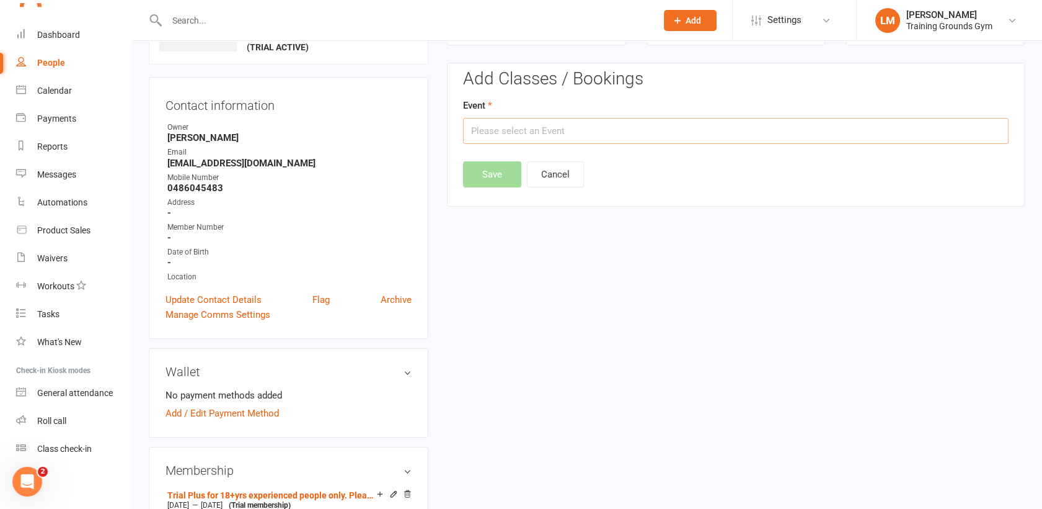
click at [881, 131] on input "text" at bounding box center [736, 131] width 546 height 26
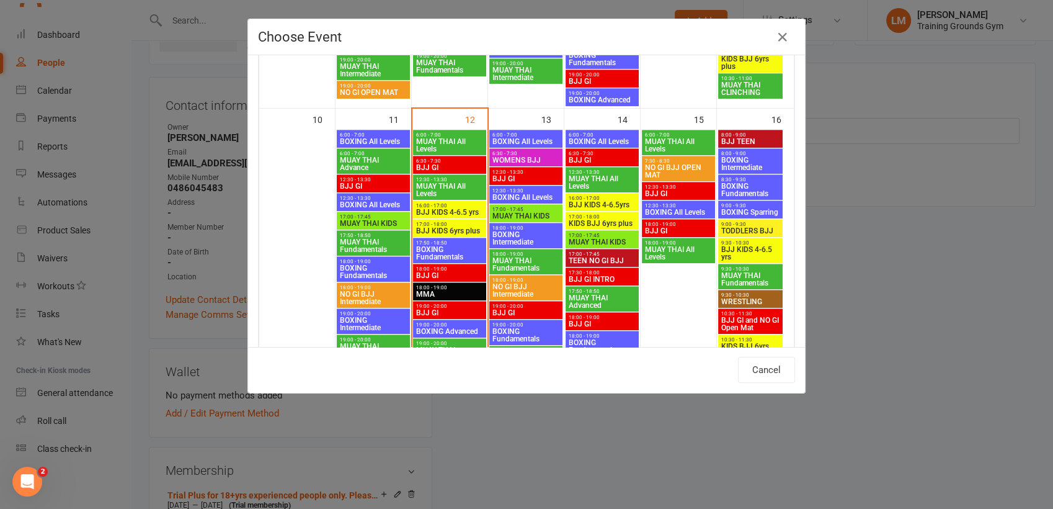
scroll to position [626, 0]
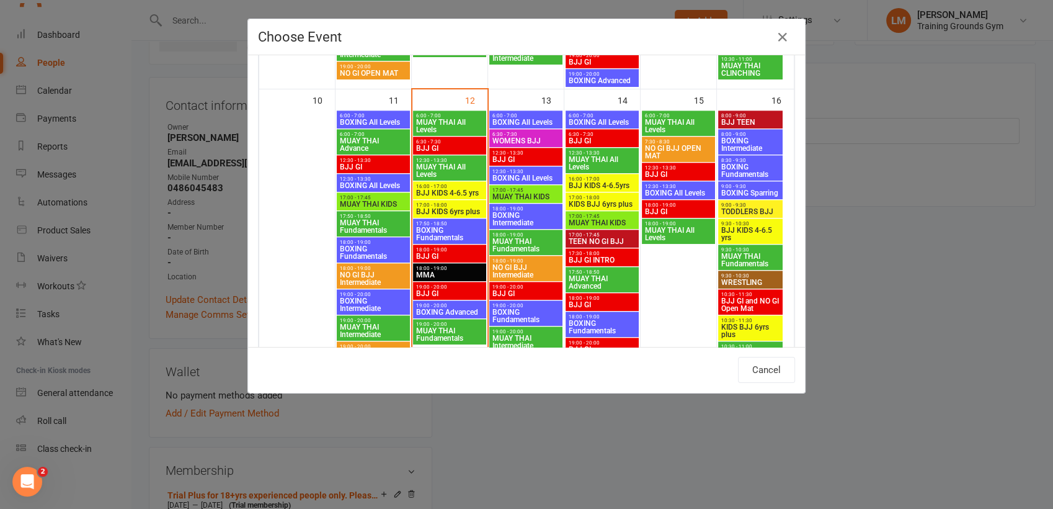
click at [743, 275] on span "9:30 - 10:30" at bounding box center [751, 276] width 60 height 6
type input "WRESTLING - [DATE] 9:30:00 AM"
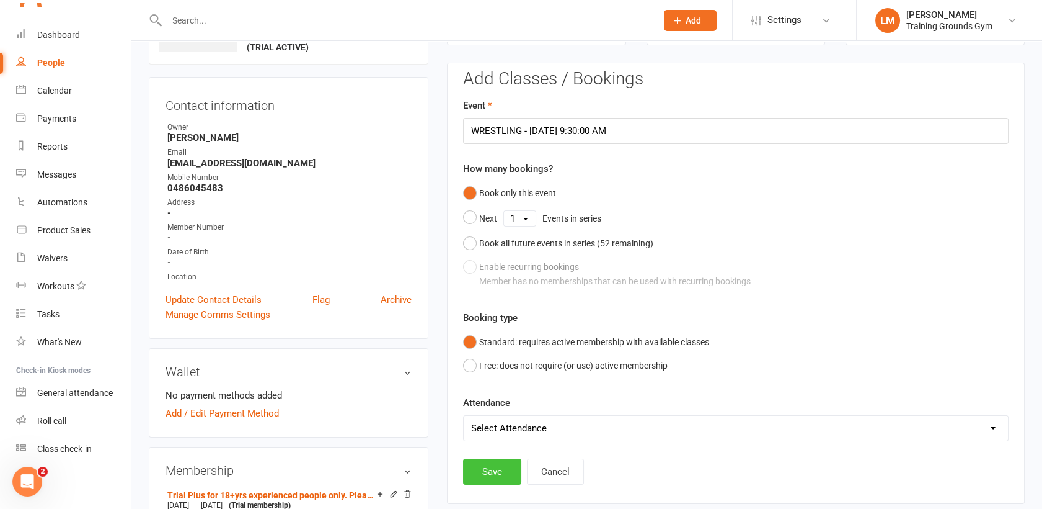
click at [493, 469] on button "Save" at bounding box center [492, 471] width 58 height 26
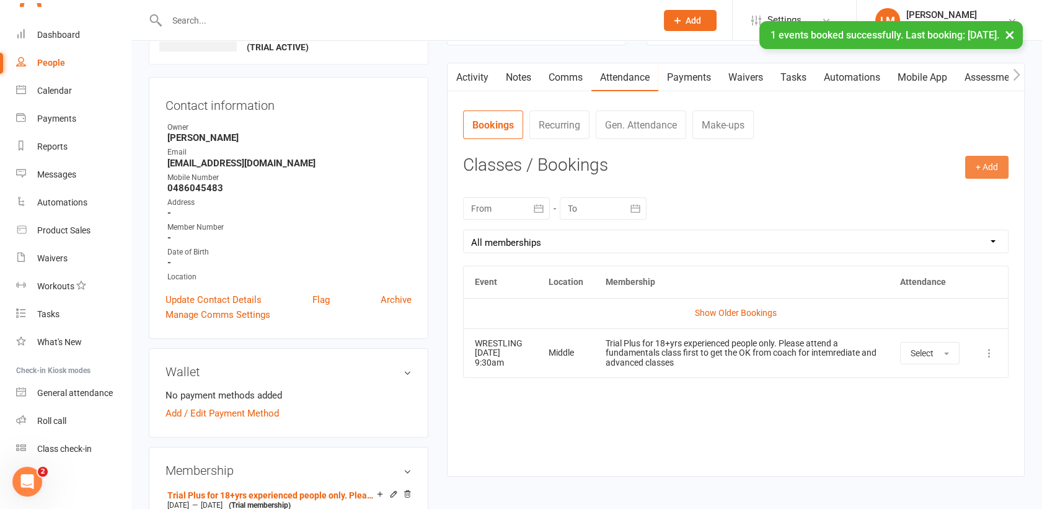
click at [988, 170] on button "+ Add" at bounding box center [987, 167] width 43 height 22
click at [973, 184] on link "Book Event" at bounding box center [947, 195] width 123 height 25
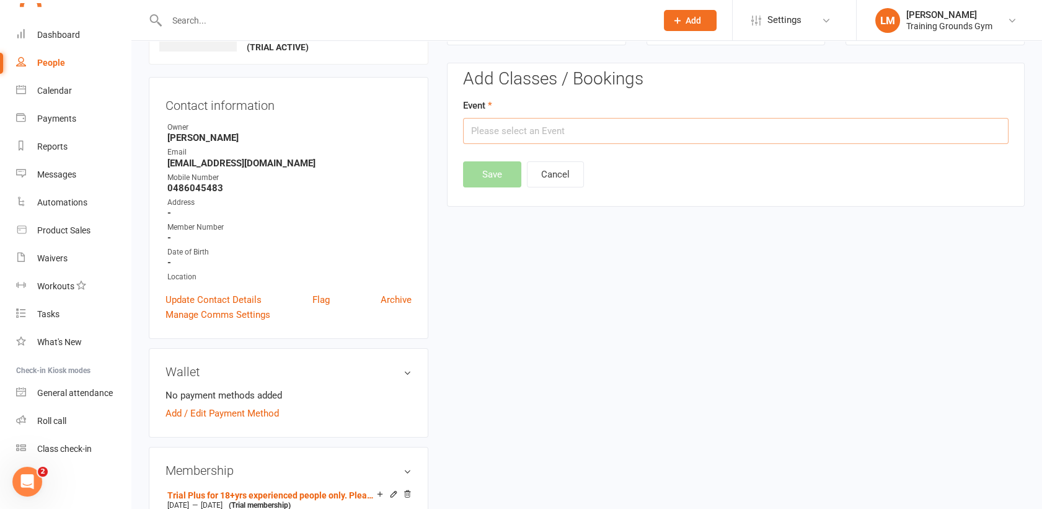
click at [902, 119] on input "text" at bounding box center [736, 131] width 546 height 26
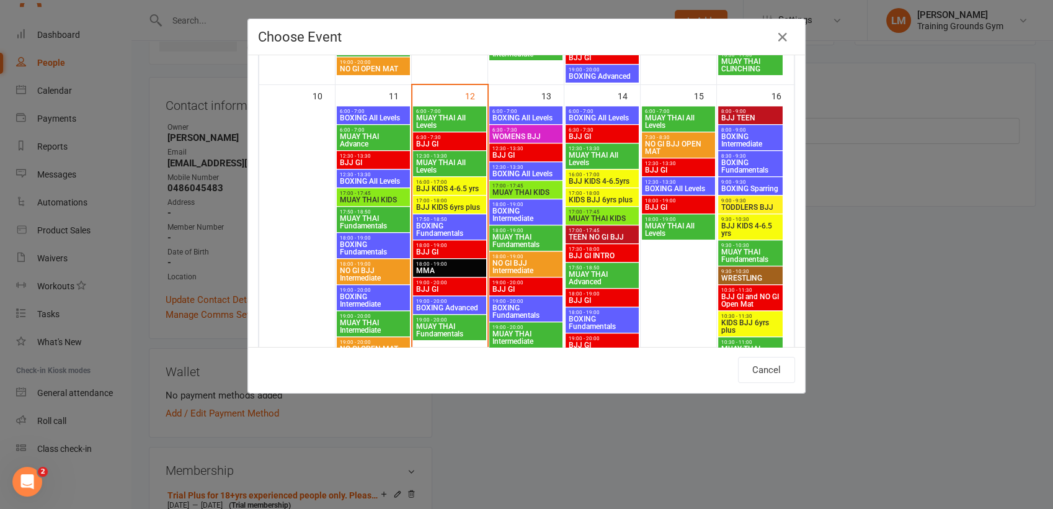
scroll to position [642, 0]
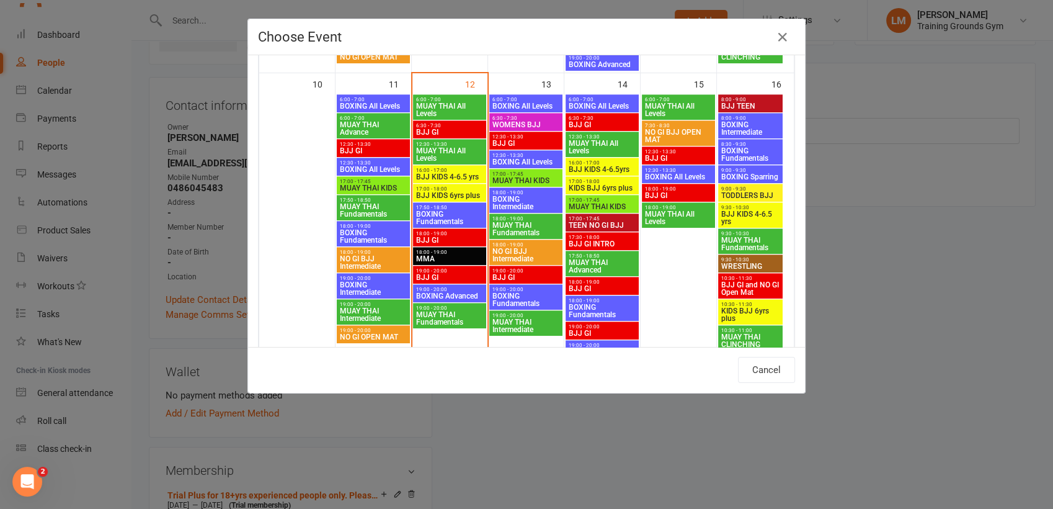
click at [433, 251] on span "18:00 - 19:00" at bounding box center [450, 252] width 68 height 6
type input "MMA - [DATE] 6:00:00 PM"
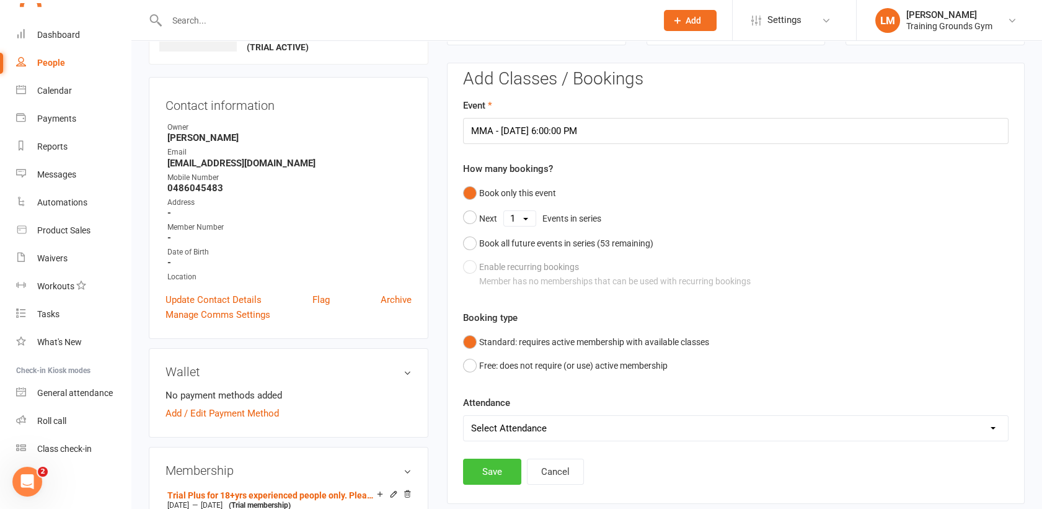
click at [481, 474] on button "Save" at bounding box center [492, 471] width 58 height 26
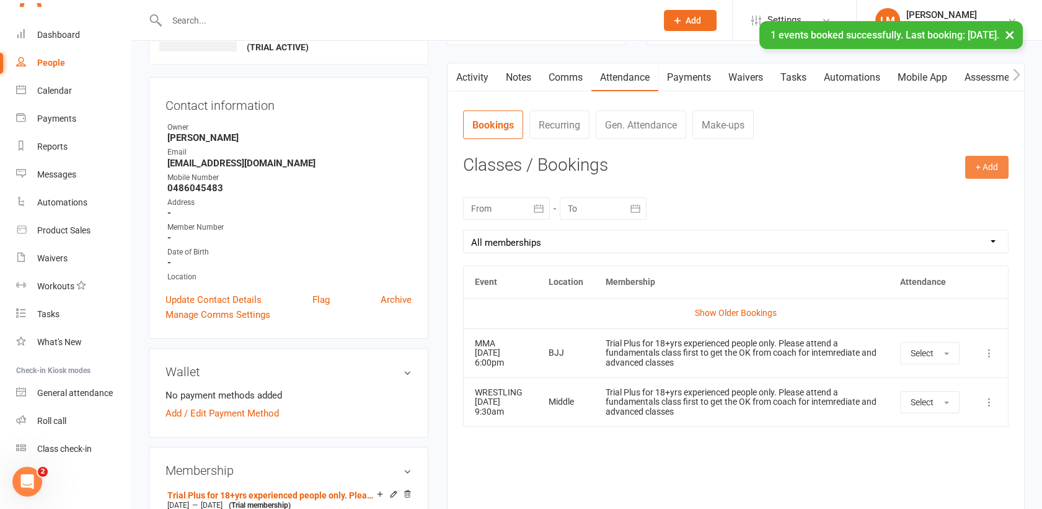
click at [997, 161] on button "+ Add" at bounding box center [987, 167] width 43 height 22
click at [961, 187] on link "Book Event" at bounding box center [947, 195] width 123 height 25
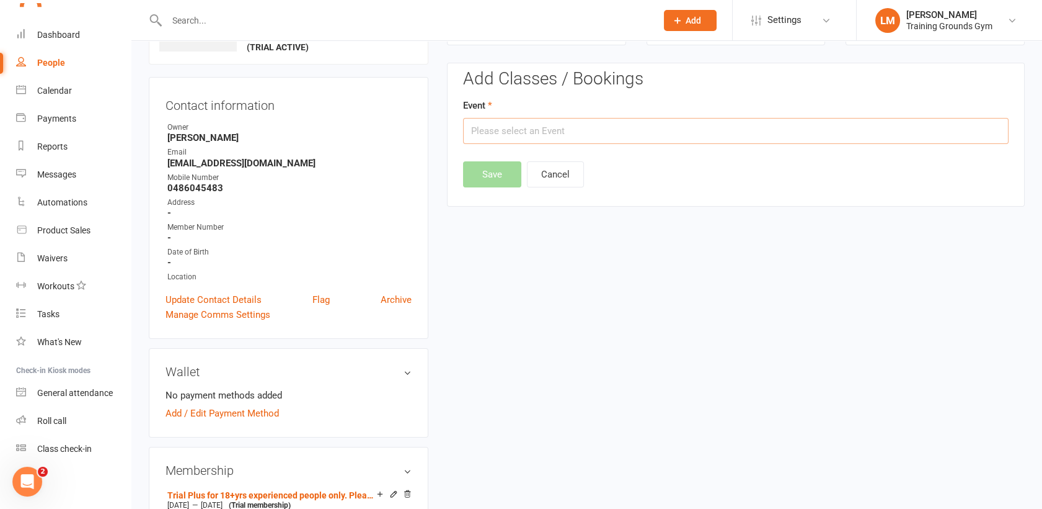
click at [873, 136] on input "text" at bounding box center [736, 131] width 546 height 26
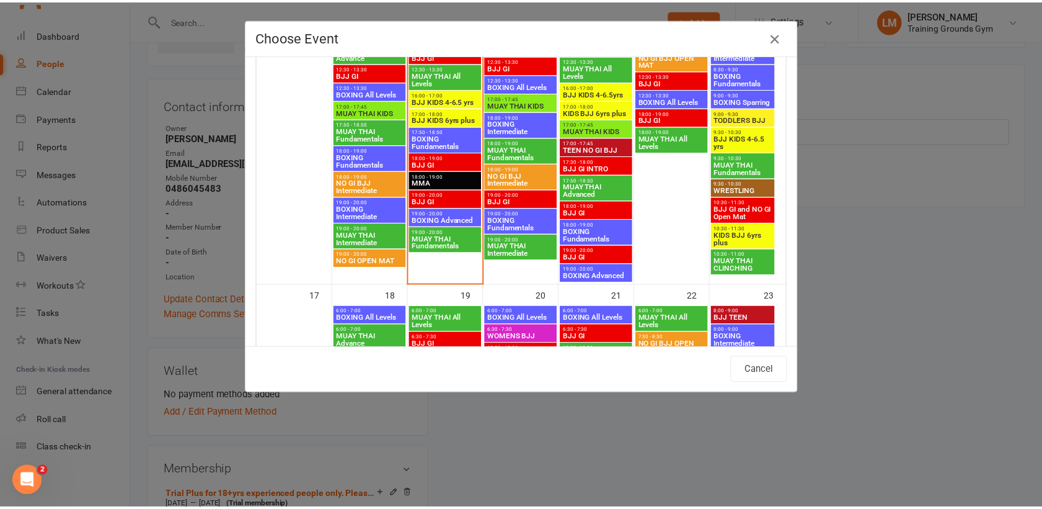
scroll to position [722, 0]
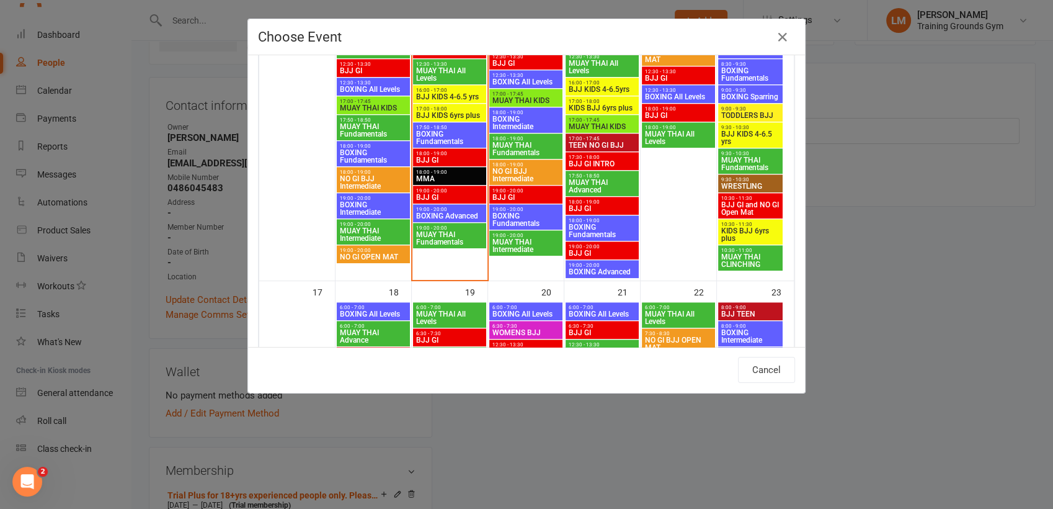
click at [416, 210] on span "19:00 - 20:00" at bounding box center [450, 210] width 68 height 6
type input "BOXING Advanced - [DATE] 7:00:00 PM"
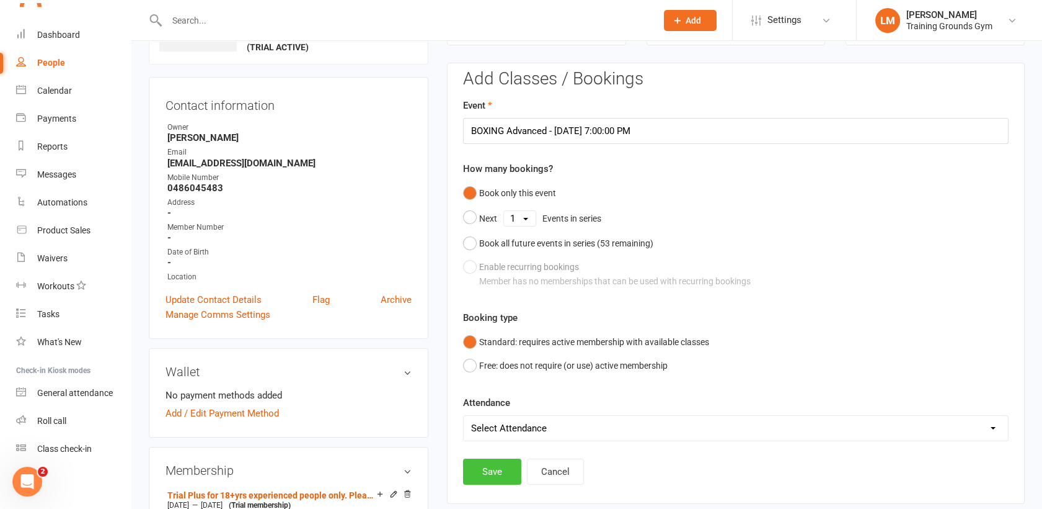
click at [496, 467] on button "Save" at bounding box center [492, 471] width 58 height 26
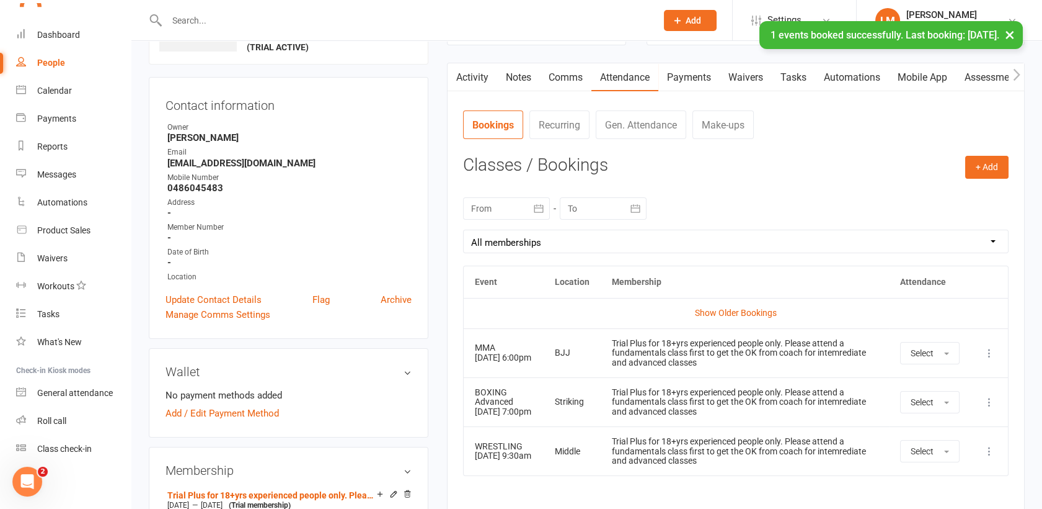
click at [199, 21] on div "× 1 events booked successfully. Last booking: [DATE]." at bounding box center [513, 21] width 1026 height 0
click at [190, 21] on div "× 1 events booked successfully. Last booking: [DATE]." at bounding box center [513, 21] width 1026 height 0
click at [176, 17] on input "text" at bounding box center [405, 20] width 485 height 17
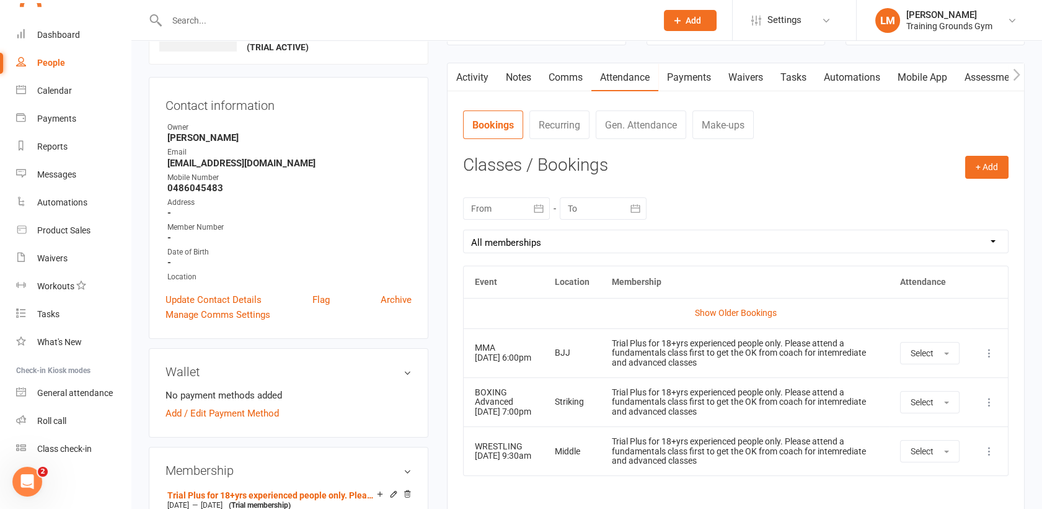
click at [749, 77] on link "Waivers" at bounding box center [746, 77] width 52 height 29
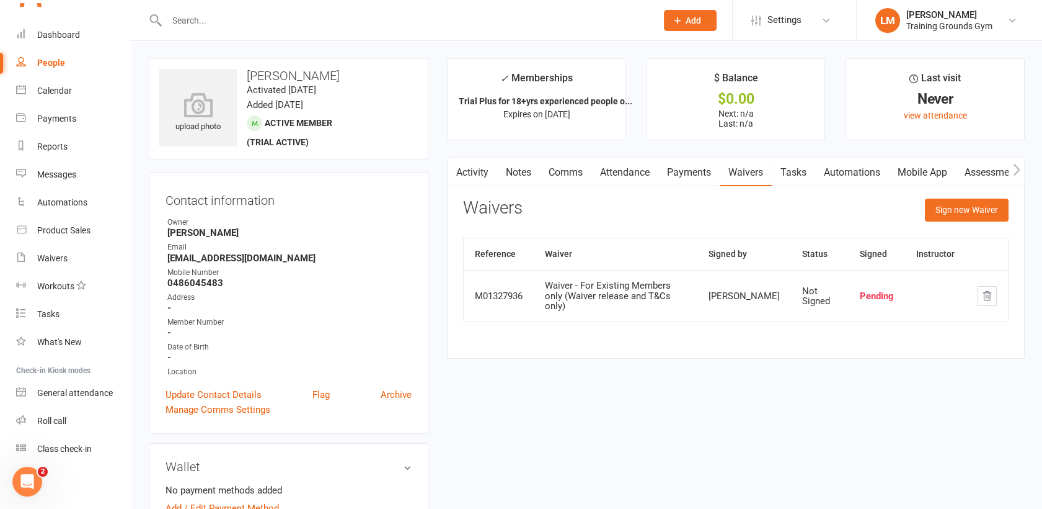
drag, startPoint x: 362, startPoint y: 66, endPoint x: 241, endPoint y: 76, distance: 121.3
click at [241, 76] on div "upload photo [PERSON_NAME] Activated [DATE] Added [DATE] Active member (trial a…" at bounding box center [289, 108] width 280 height 101
copy h3 "[PERSON_NAME]"
click at [869, 170] on link "Automations" at bounding box center [853, 172] width 74 height 29
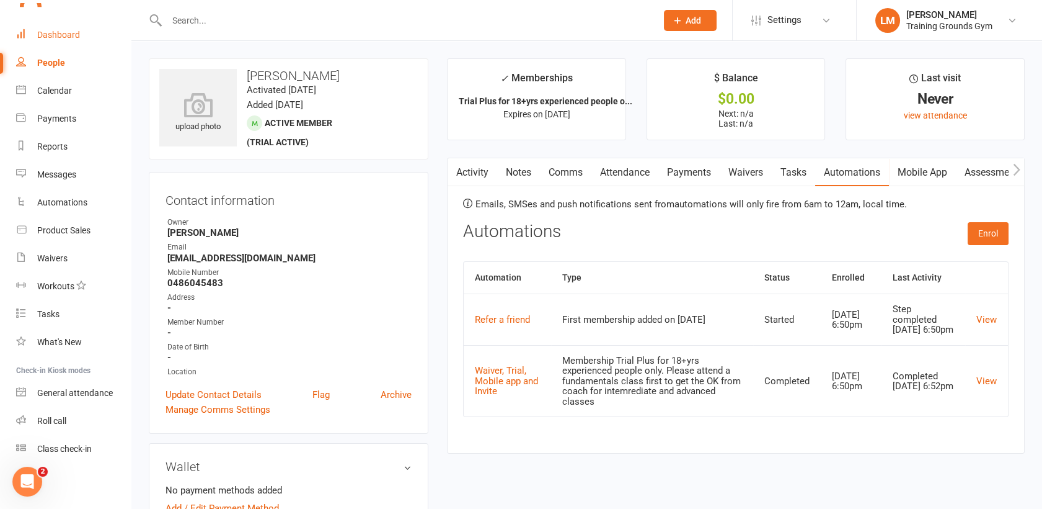
click at [67, 28] on link "Dashboard" at bounding box center [73, 35] width 115 height 28
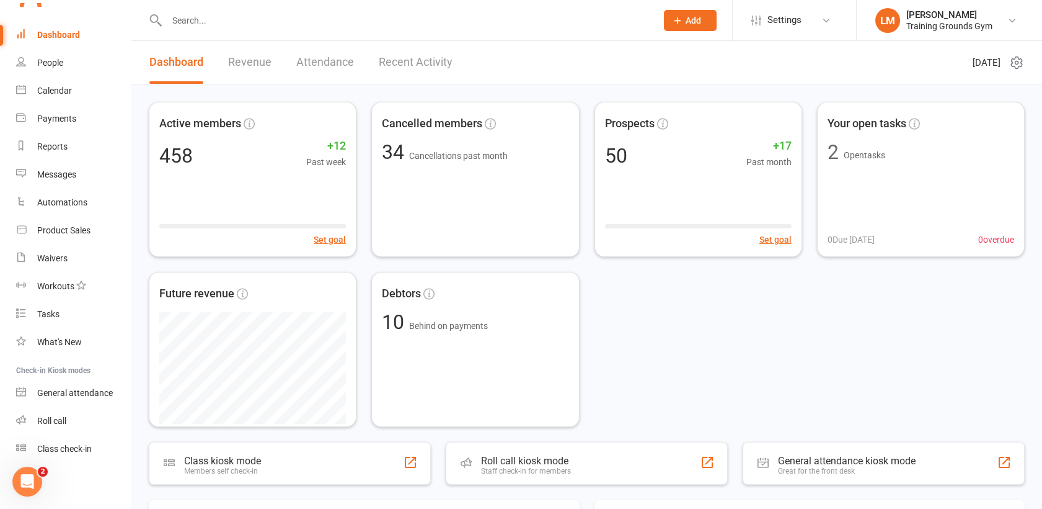
click at [182, 22] on input "text" at bounding box center [405, 20] width 485 height 17
click at [704, 22] on button "Add" at bounding box center [690, 20] width 53 height 21
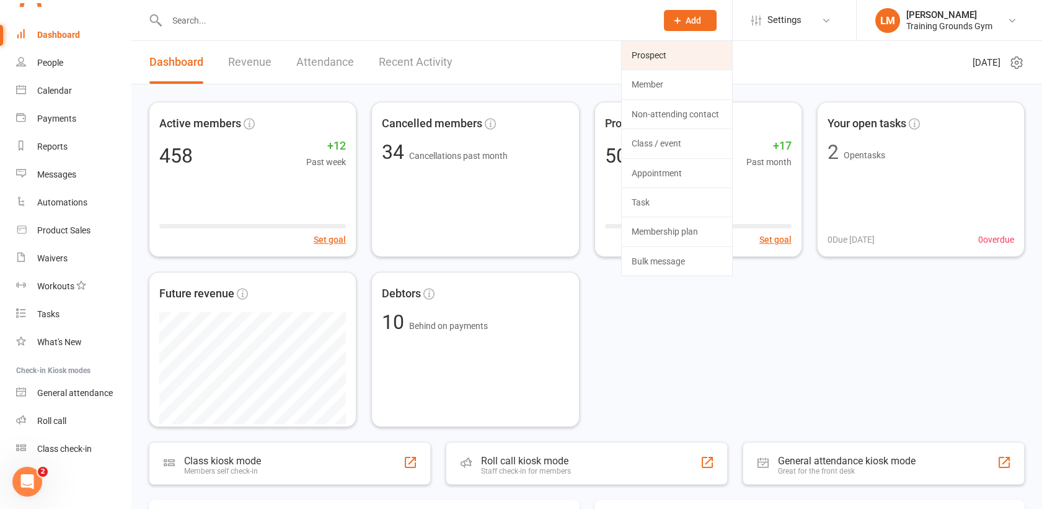
click at [688, 47] on link "Prospect" at bounding box center [677, 55] width 110 height 29
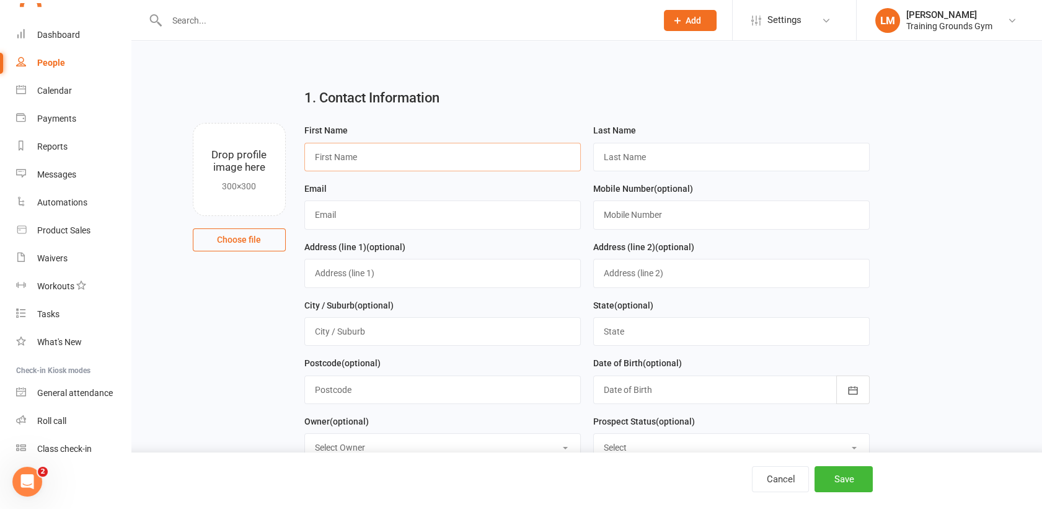
click at [324, 153] on input "text" at bounding box center [442, 157] width 277 height 29
type input "[PERSON_NAME]"
type input "Li"
type input "[EMAIL_ADDRESS][DOMAIN_NAME]"
type input "0410267409"
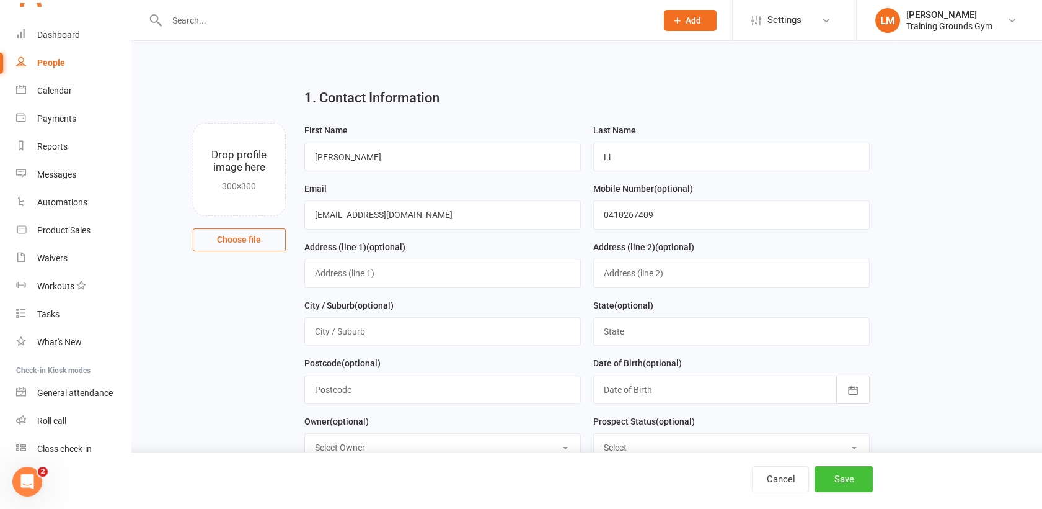
click at [850, 478] on button "Save" at bounding box center [844, 479] width 58 height 26
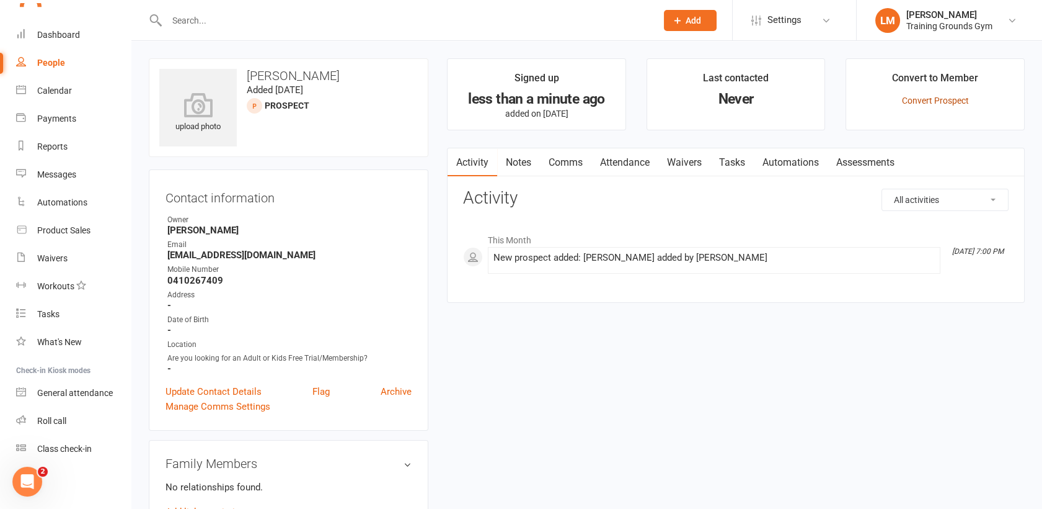
click at [943, 99] on link "Convert Prospect" at bounding box center [935, 101] width 67 height 10
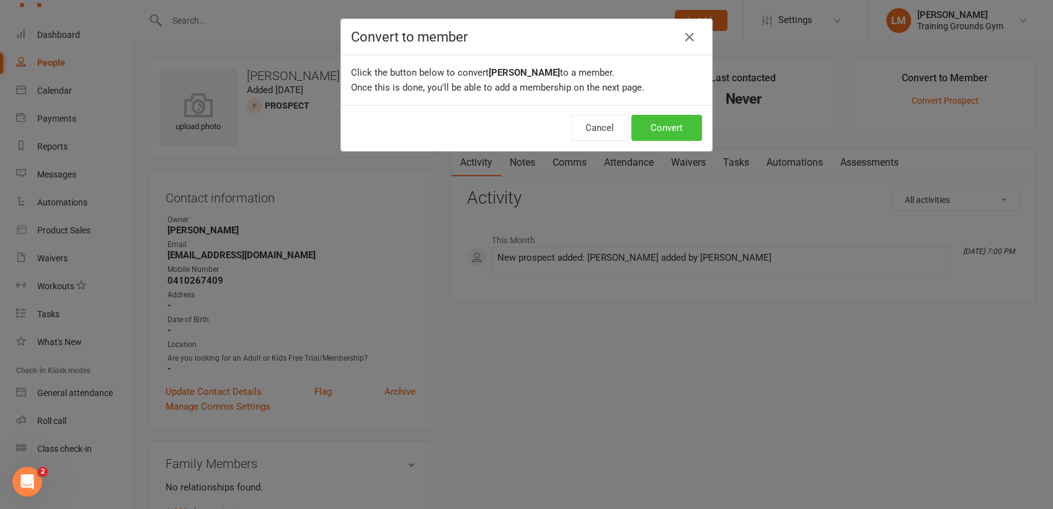
click at [668, 135] on button "Convert" at bounding box center [666, 128] width 71 height 26
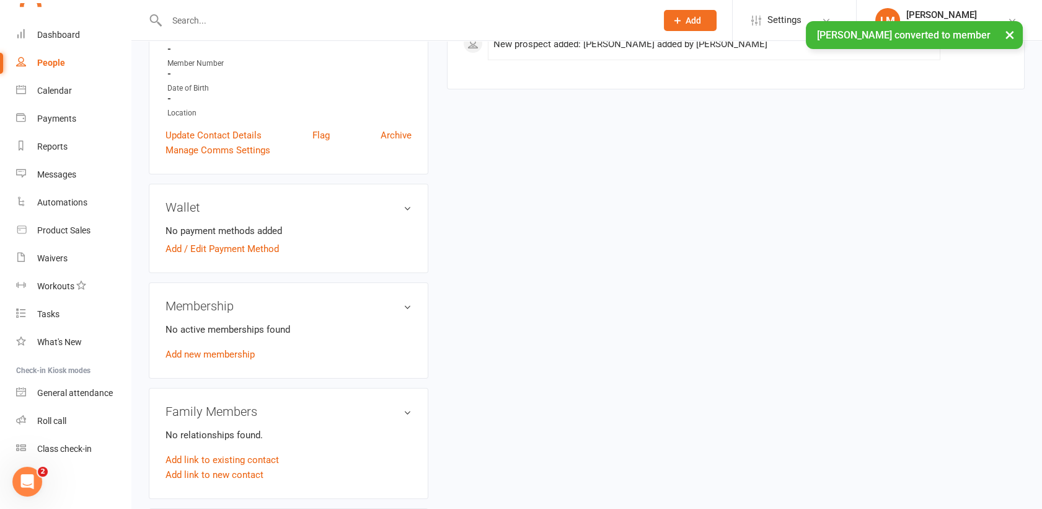
scroll to position [334, 0]
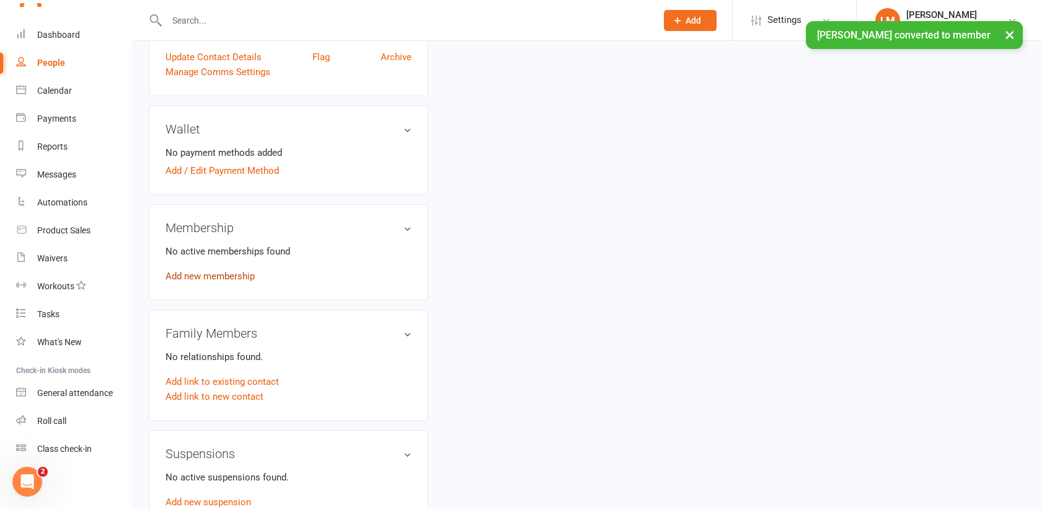
click at [203, 275] on link "Add new membership" at bounding box center [210, 275] width 89 height 11
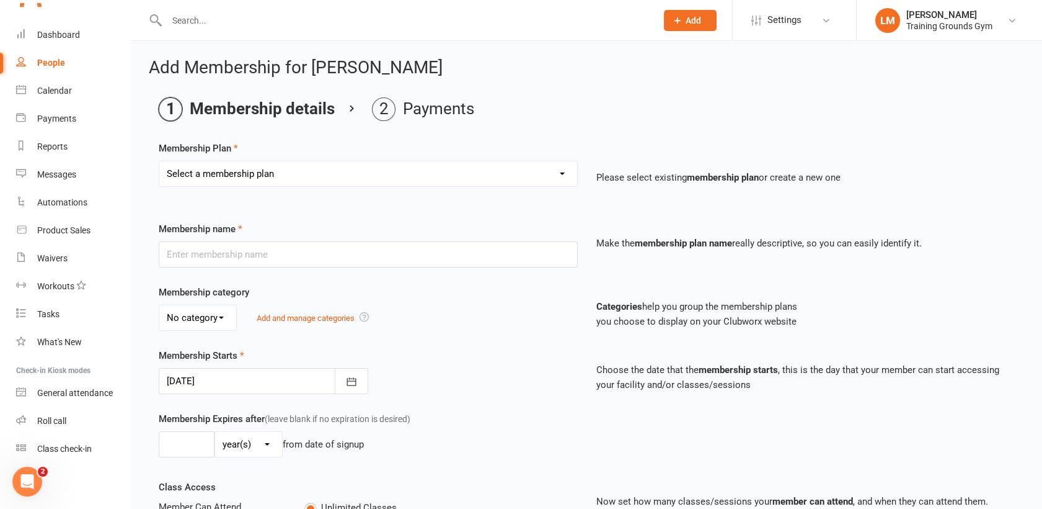
click at [357, 176] on select "Select a membership plan Create new Membership Plan Trial Basic for beginners a…" at bounding box center [368, 173] width 418 height 25
select select "31"
click at [159, 161] on select "Select a membership plan Create new Membership Plan Trial Basic for beginners a…" at bounding box center [368, 173] width 418 height 25
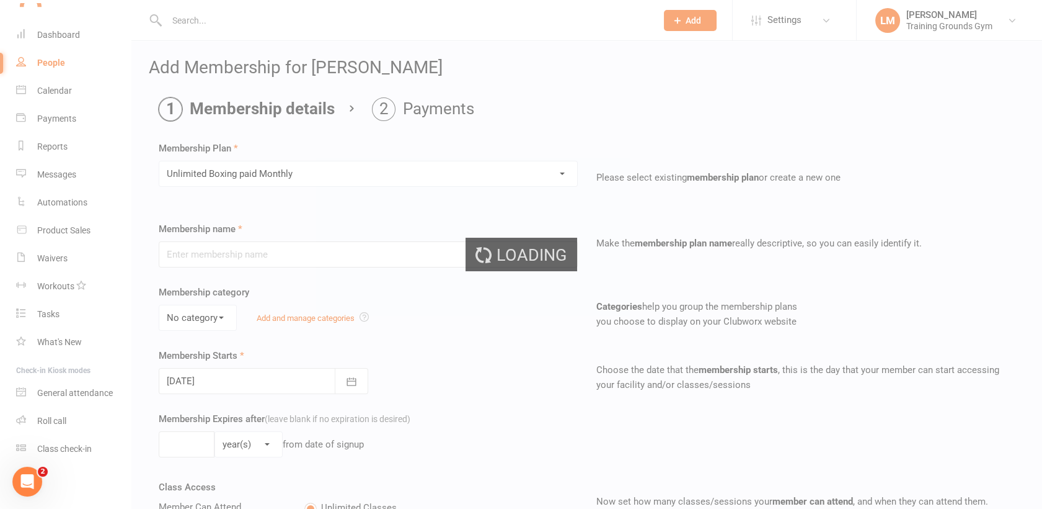
type input "Unlimited Boxing paid Monthly"
select select "0"
type input "0"
type input "4"
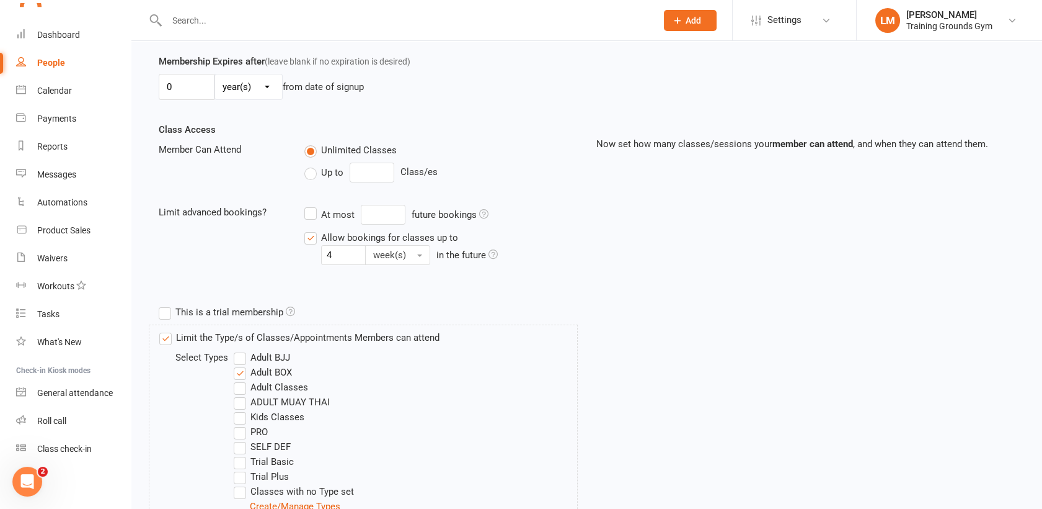
scroll to position [536, 0]
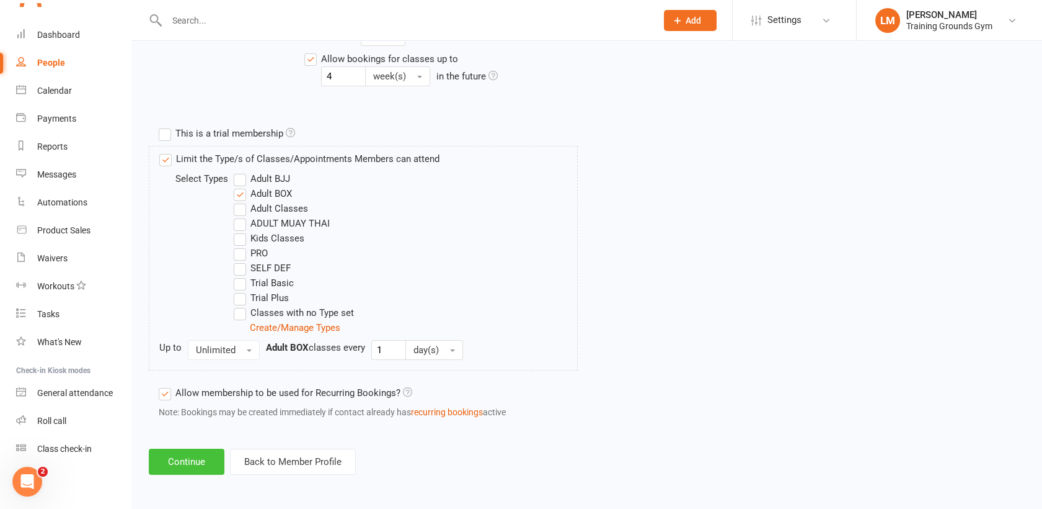
click at [177, 462] on button "Continue" at bounding box center [187, 461] width 76 height 26
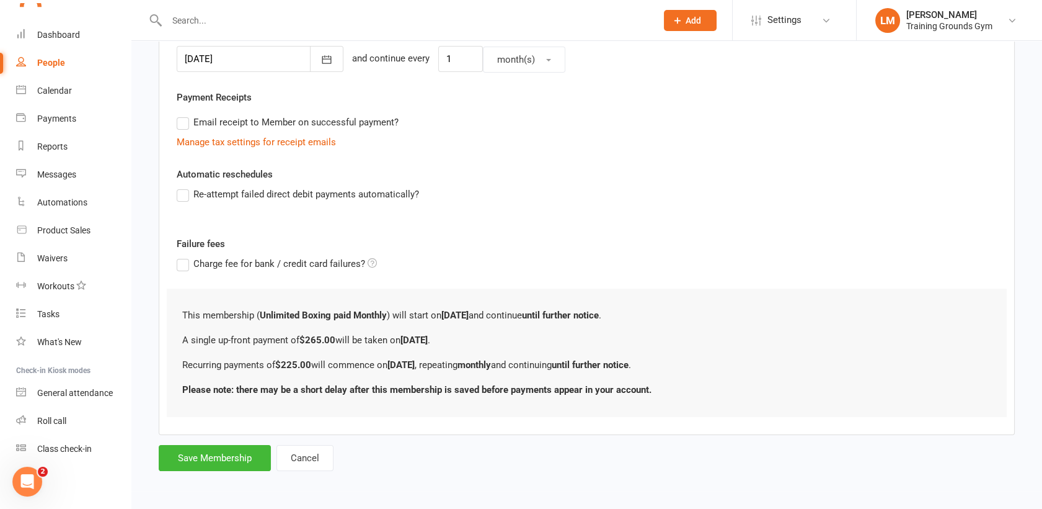
scroll to position [0, 0]
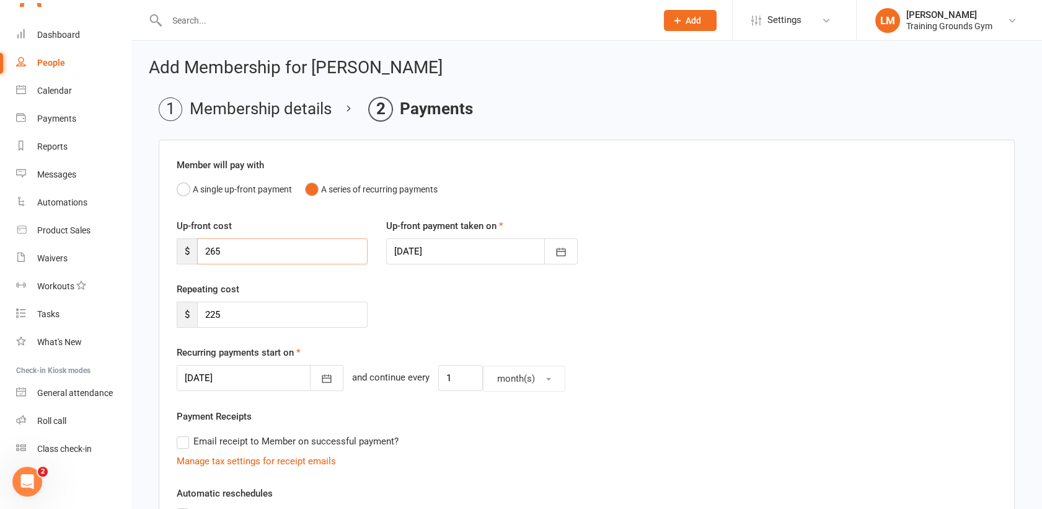
click at [260, 246] on input "265" at bounding box center [282, 251] width 171 height 26
drag, startPoint x: 260, startPoint y: 246, endPoint x: 146, endPoint y: 260, distance: 114.9
click at [146, 260] on div "Add Membership for [PERSON_NAME] Membership details Payments Member will pay wi…" at bounding box center [586, 425] width 911 height 768
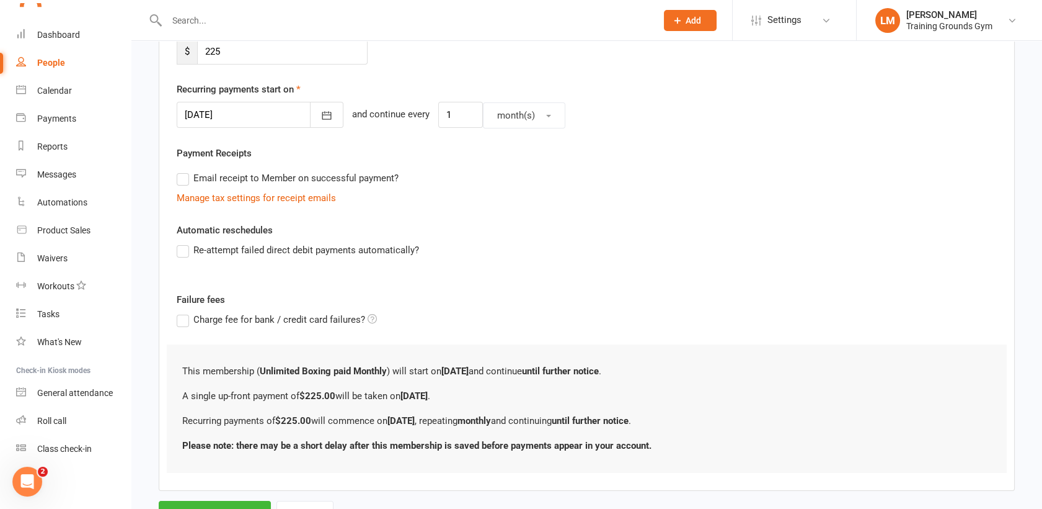
scroll to position [318, 0]
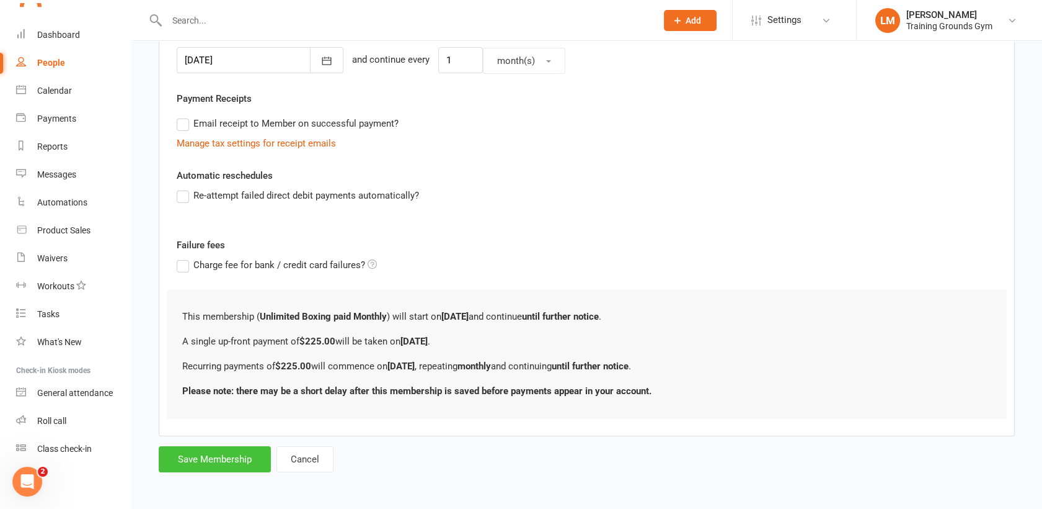
type input "225.00"
click at [238, 461] on button "Save Membership" at bounding box center [215, 459] width 112 height 26
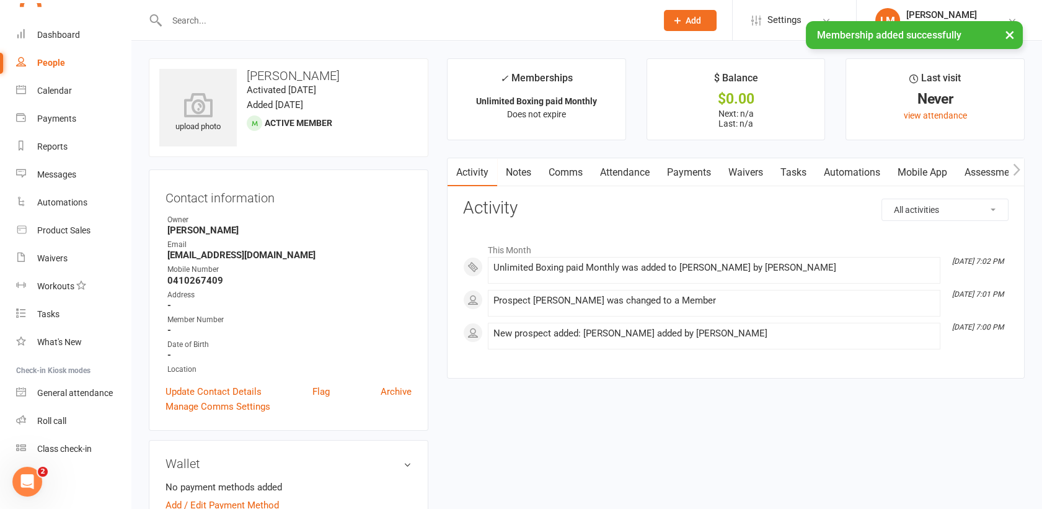
click at [921, 179] on link "Mobile App" at bounding box center [922, 172] width 67 height 29
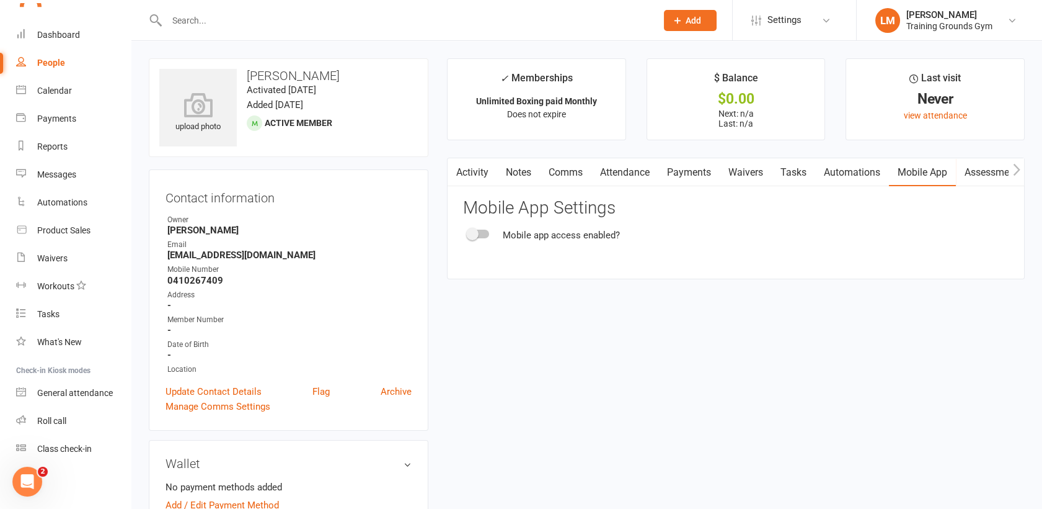
click at [485, 233] on div at bounding box center [478, 233] width 21 height 9
click at [468, 232] on input "checkbox" at bounding box center [468, 232] width 0 height 0
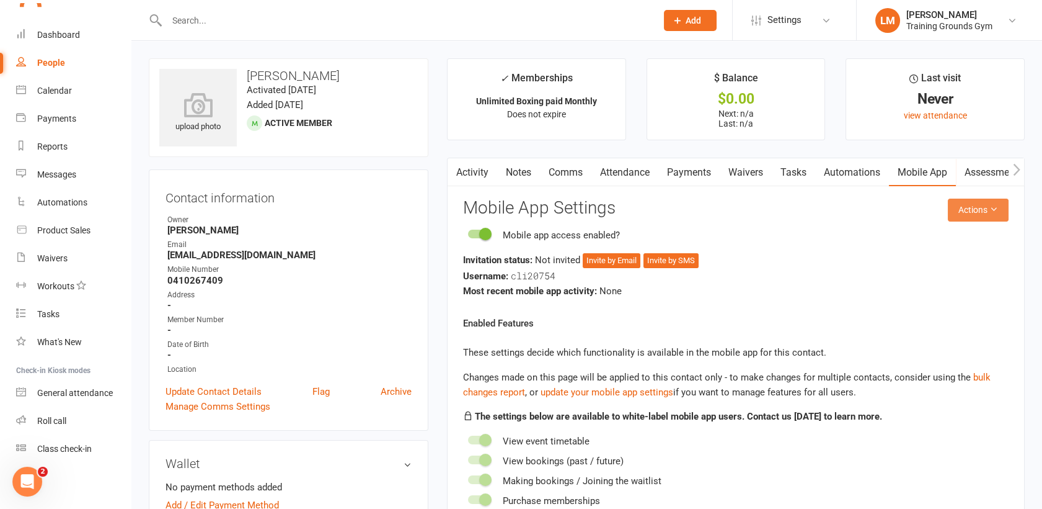
click at [963, 205] on button "Actions" at bounding box center [978, 209] width 61 height 22
click at [959, 236] on link "Send invitation email" at bounding box center [936, 237] width 123 height 25
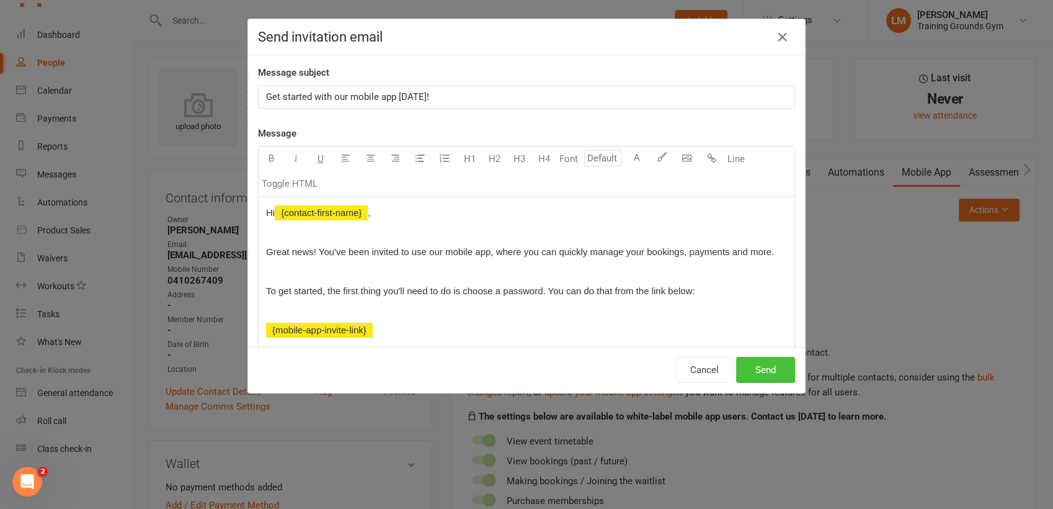
click at [753, 368] on button "Send" at bounding box center [765, 370] width 59 height 26
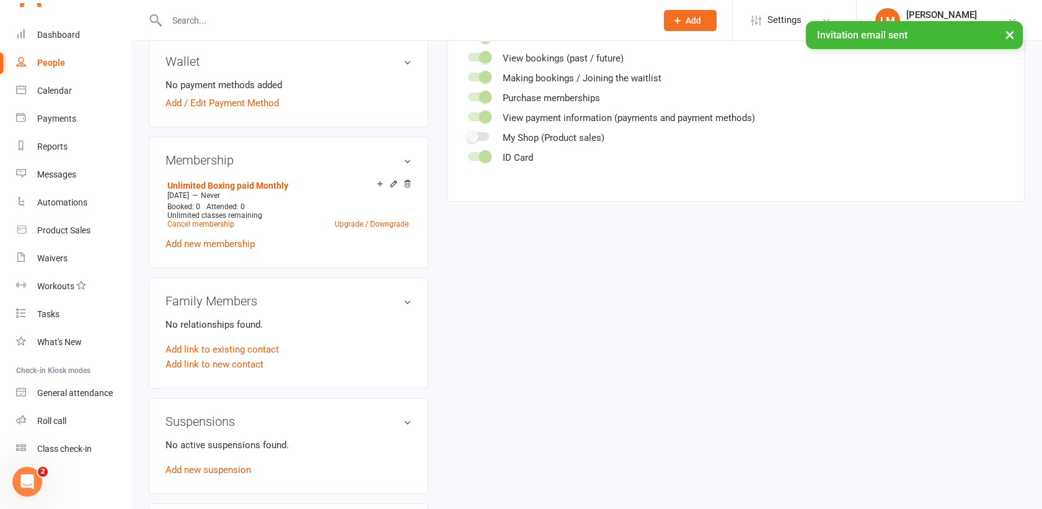
scroll to position [392, 0]
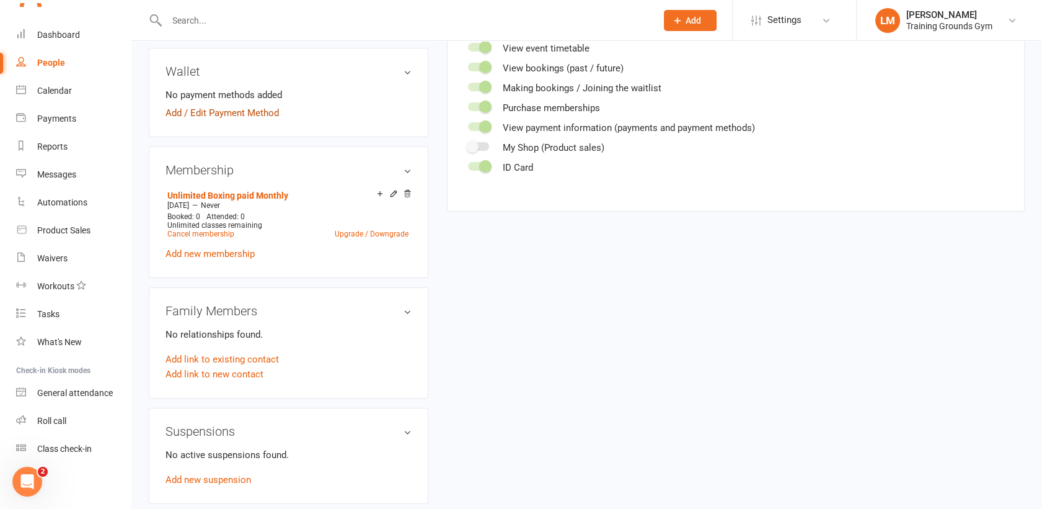
click at [201, 117] on link "Add / Edit Payment Method" at bounding box center [222, 112] width 113 height 15
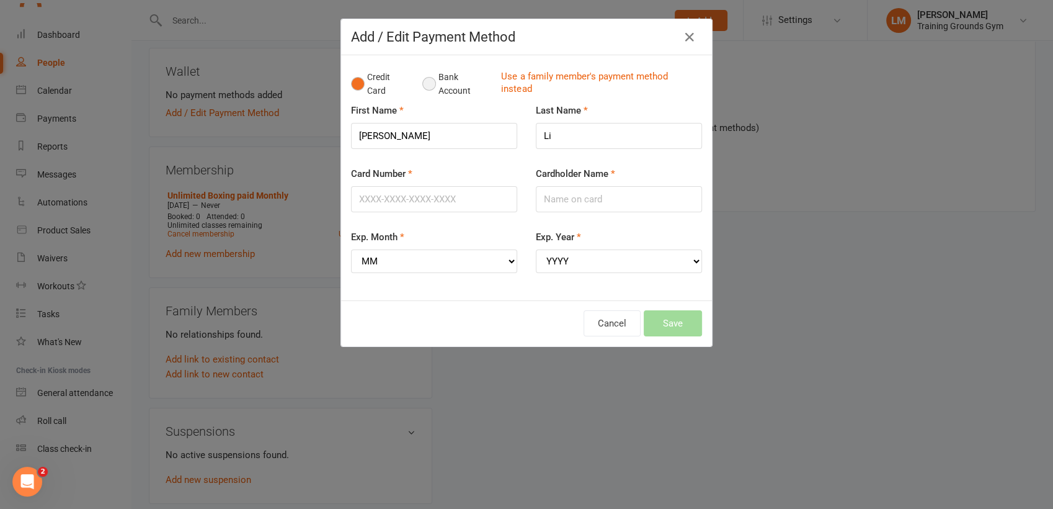
click at [424, 82] on button "Bank Account" at bounding box center [456, 84] width 69 height 38
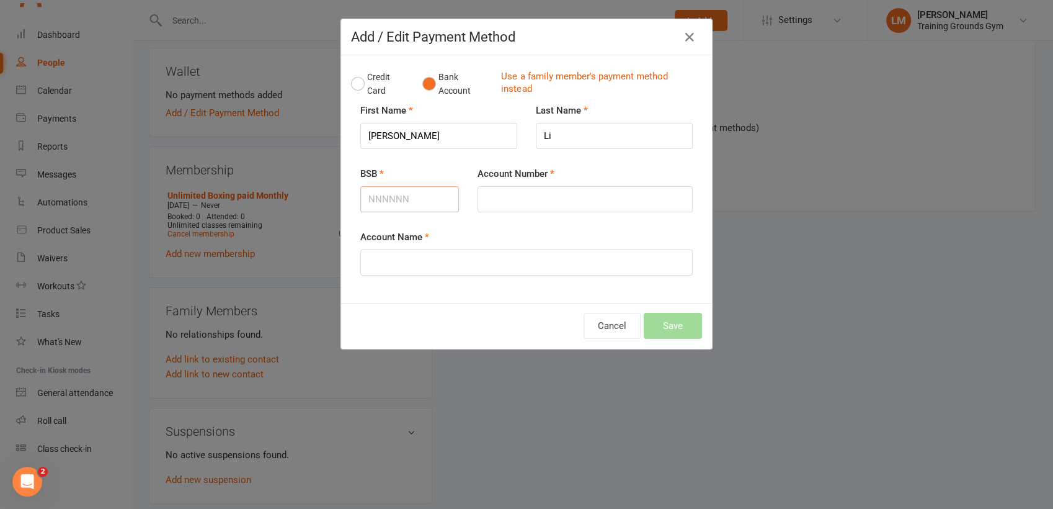
click at [377, 200] on input "BSB" at bounding box center [409, 199] width 99 height 26
click at [377, 268] on input "Account Name" at bounding box center [526, 262] width 332 height 26
type input "[PERSON_NAME]"
click at [371, 195] on input "BSB" at bounding box center [409, 199] width 99 height 26
type input "062948"
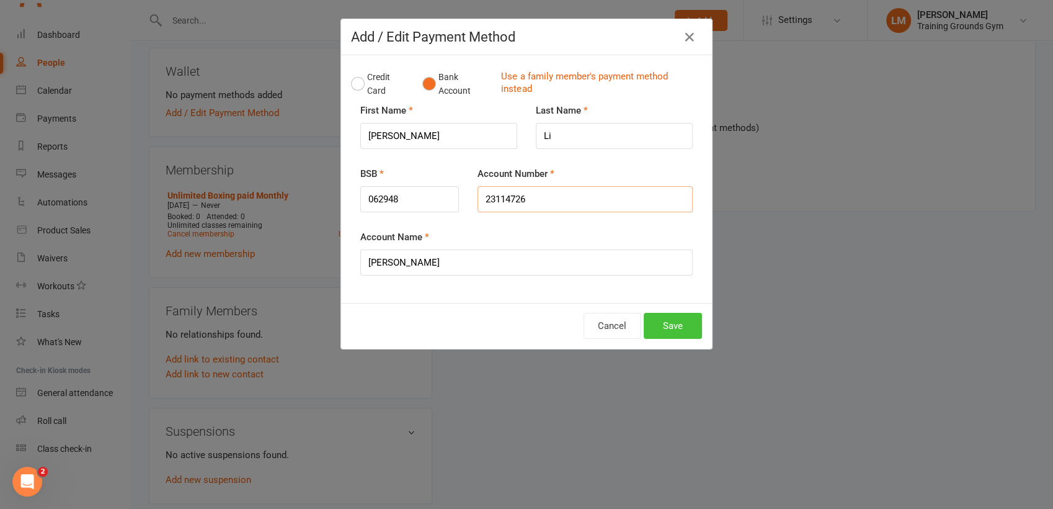
type input "23114726"
click at [669, 313] on button "Save" at bounding box center [673, 326] width 58 height 26
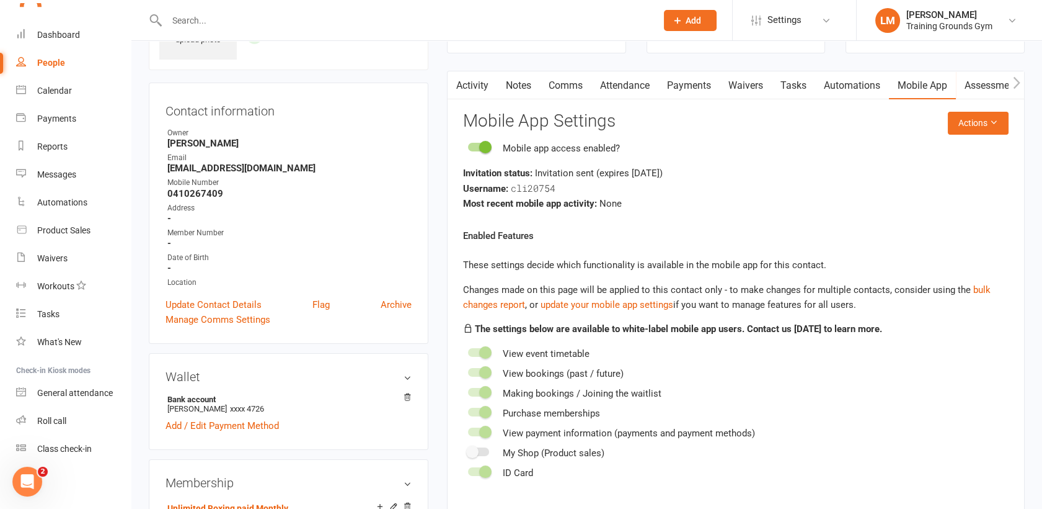
scroll to position [18, 0]
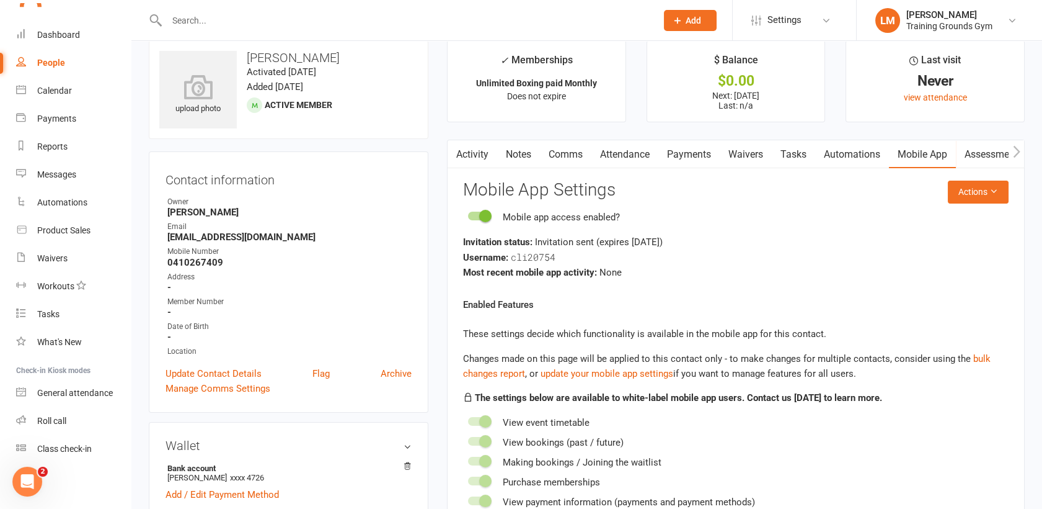
click at [479, 149] on link "Activity" at bounding box center [473, 154] width 50 height 29
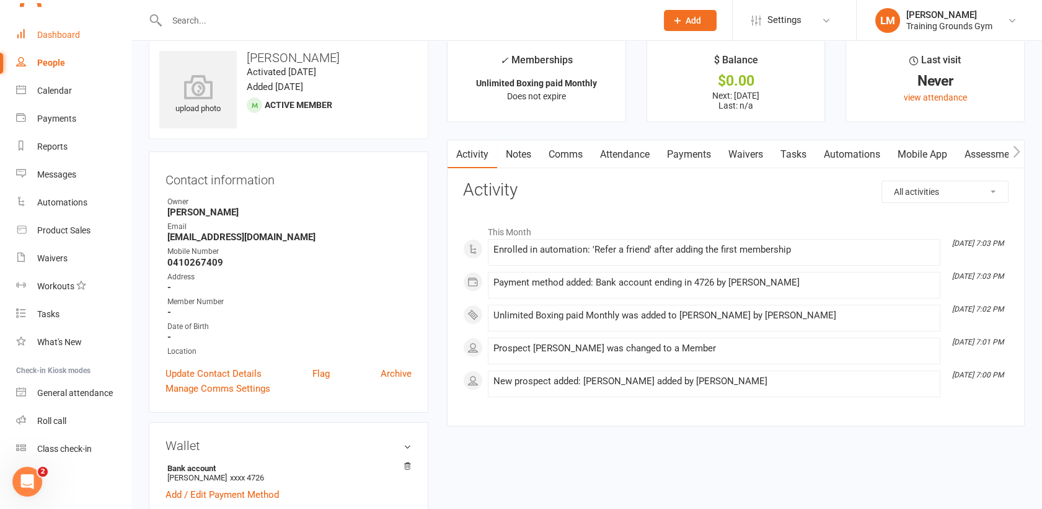
click at [47, 30] on div "Dashboard" at bounding box center [58, 35] width 43 height 10
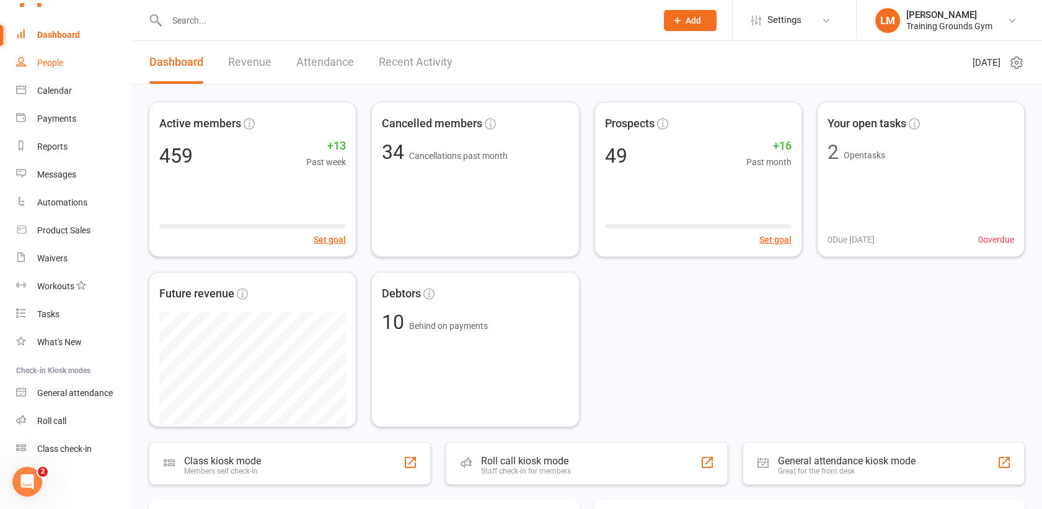
click at [40, 63] on div "People" at bounding box center [50, 63] width 26 height 10
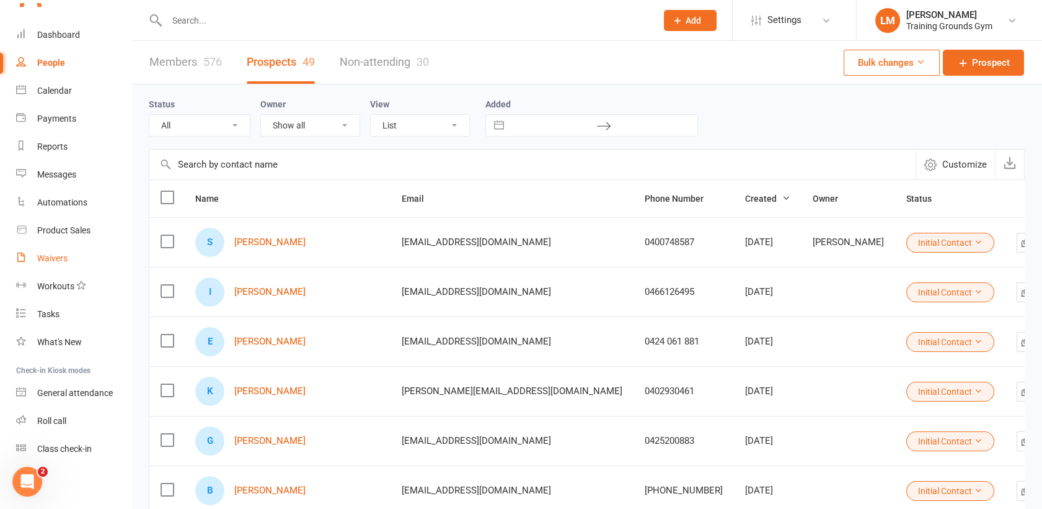
click at [48, 260] on div "Waivers" at bounding box center [52, 258] width 30 height 10
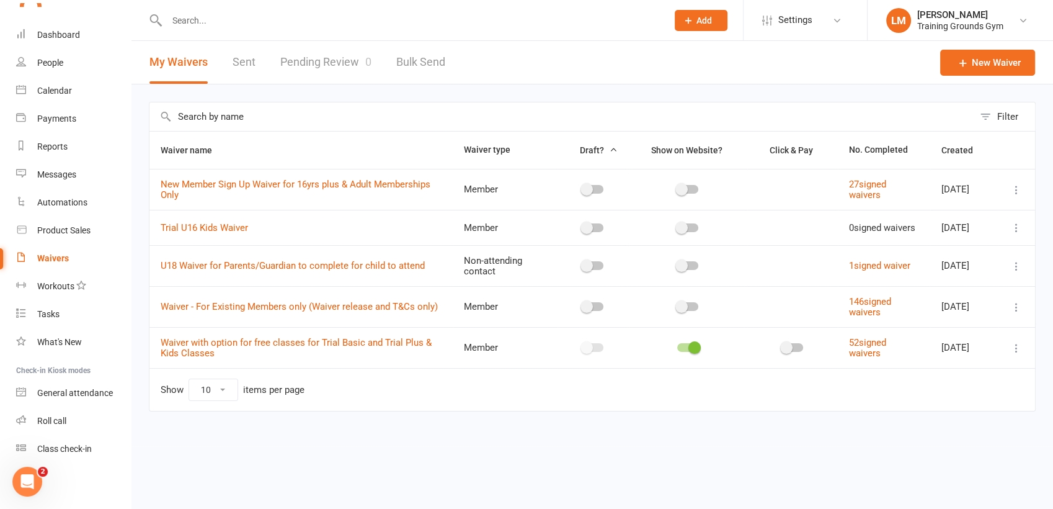
click at [329, 62] on link "Pending Review 0" at bounding box center [325, 62] width 91 height 43
